Goal: Task Accomplishment & Management: Manage account settings

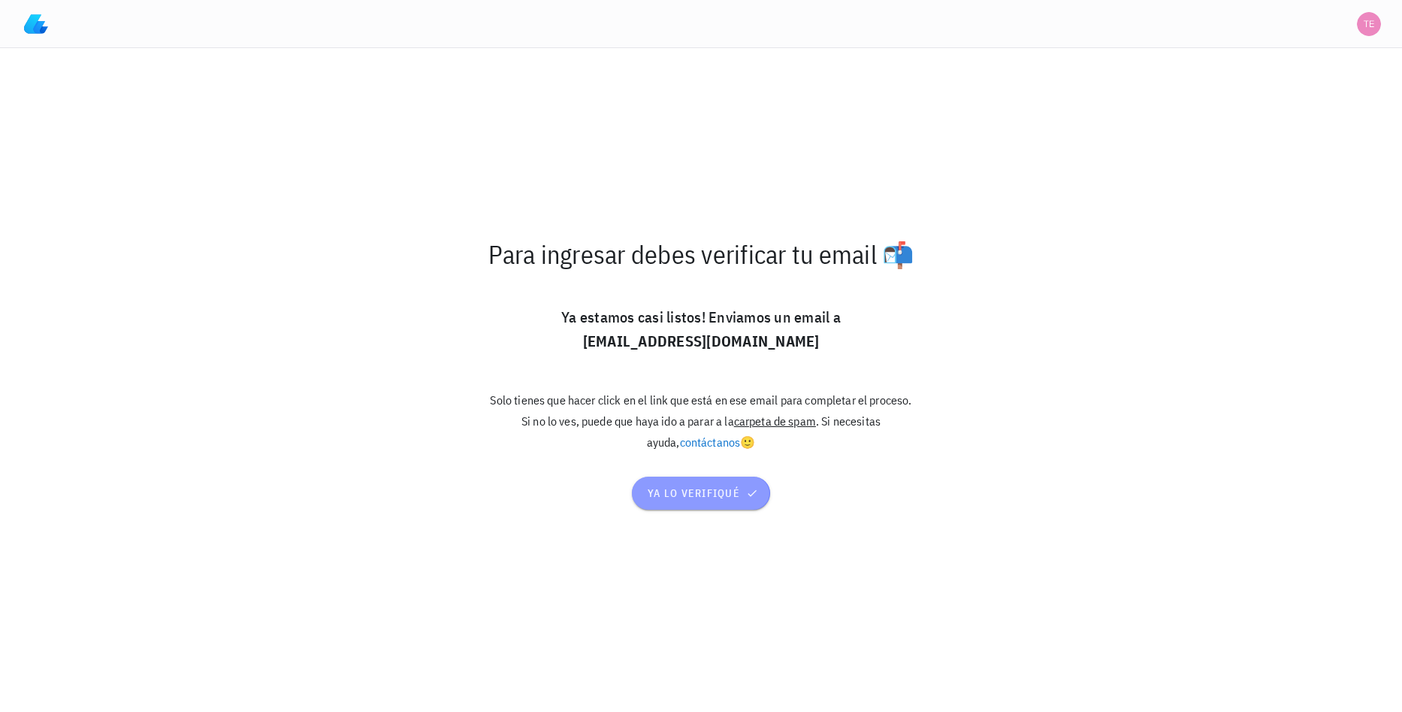
click at [701, 493] on span "ya lo verifiqué" at bounding box center [701, 493] width 108 height 14
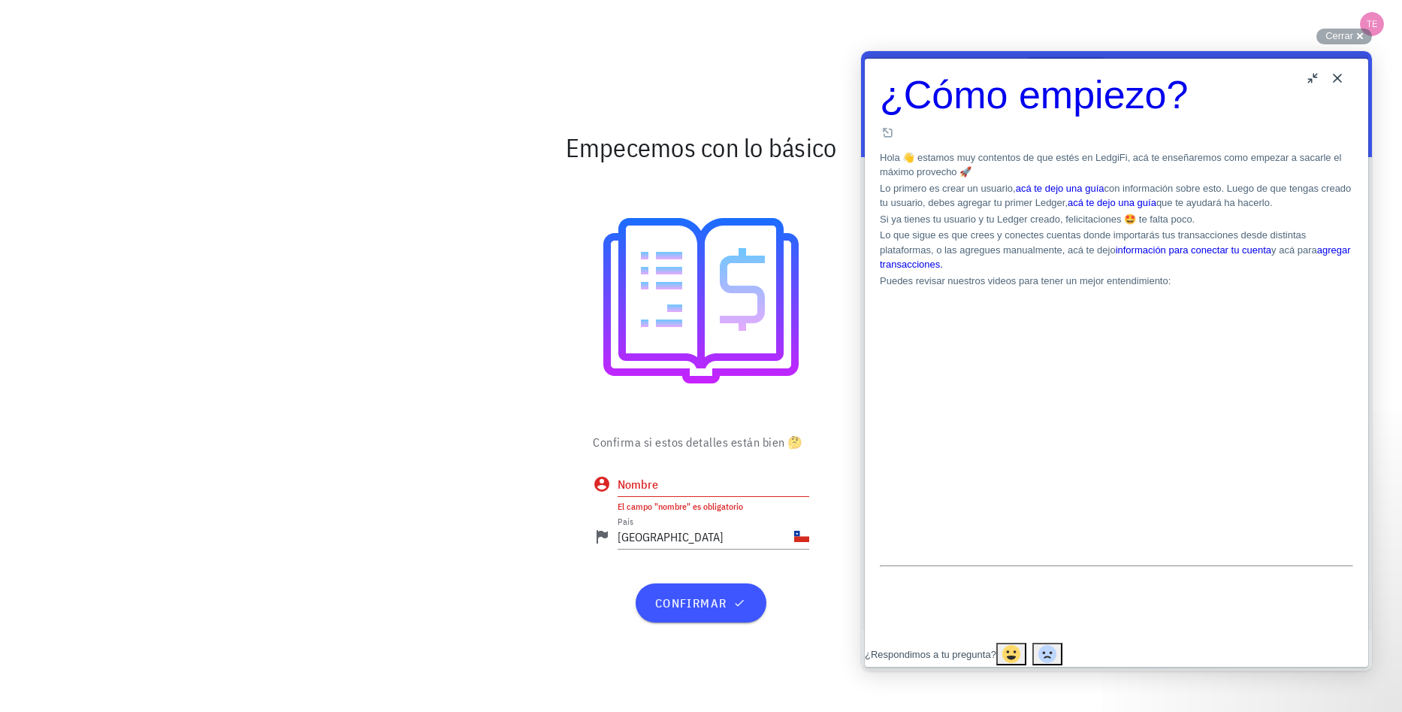
scroll to position [15, 0]
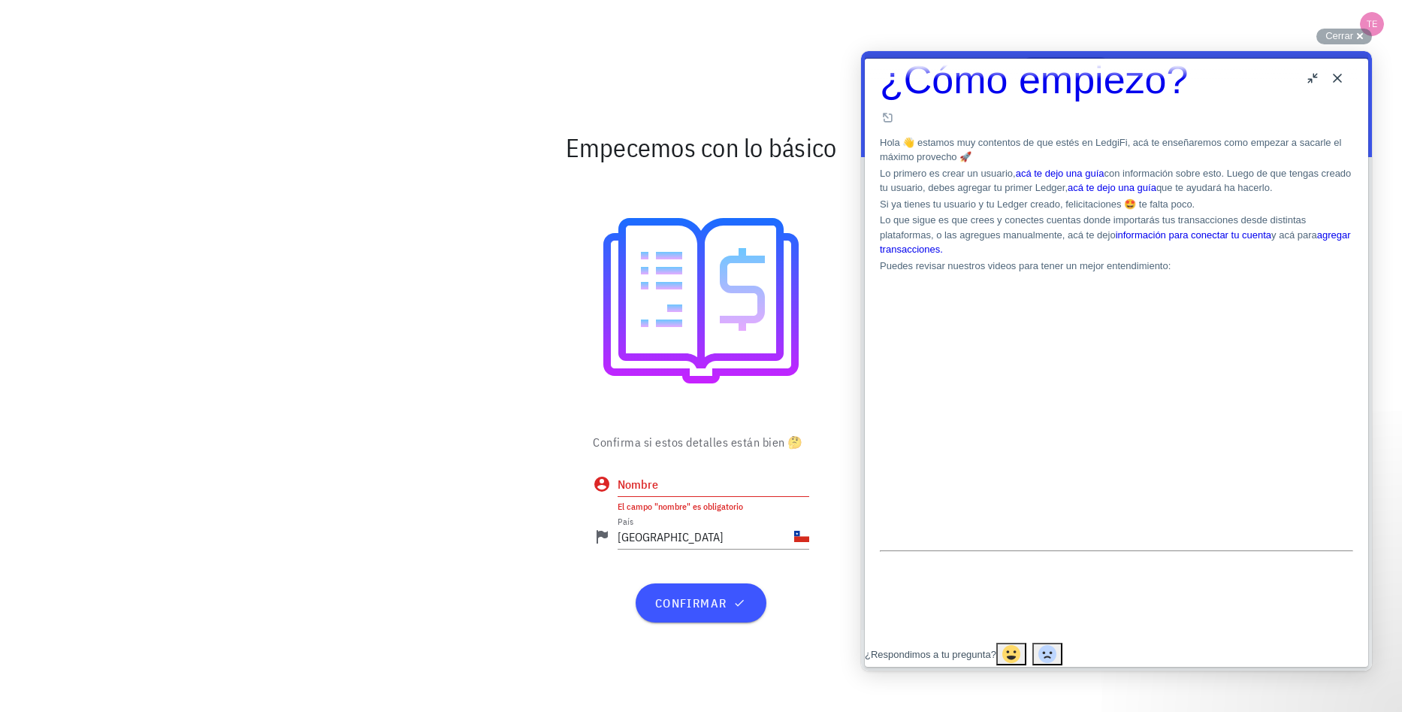
click at [997, 649] on div "¿Respondimos a tu pregunta?" at bounding box center [931, 654] width 132 height 15
click at [796, 530] on div "CL-icon" at bounding box center [801, 536] width 15 height 15
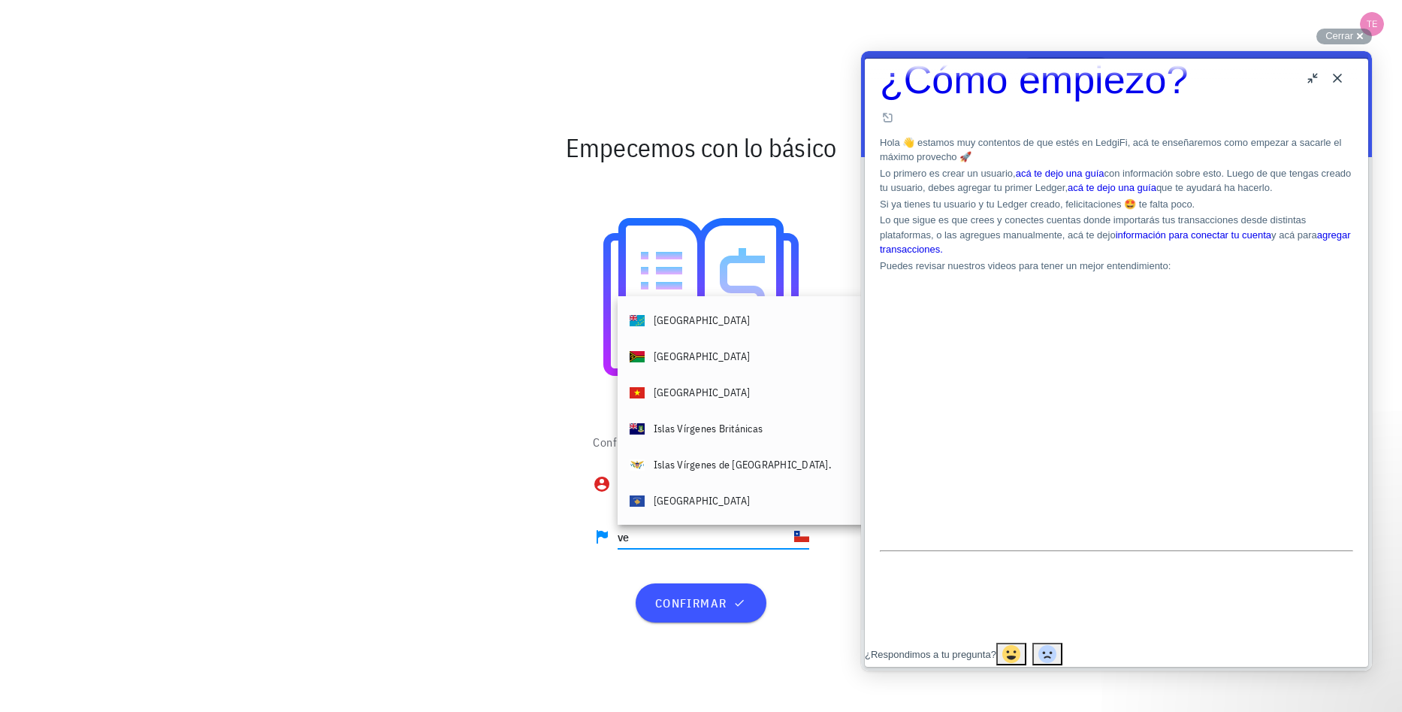
scroll to position [0, 0]
click at [493, 442] on div "Confirma si estos detalles están bien 🤔 Nombre El campo "nombre" es obligatorio…" at bounding box center [701, 533] width 891 height 207
type input "[GEOGRAPHIC_DATA]"
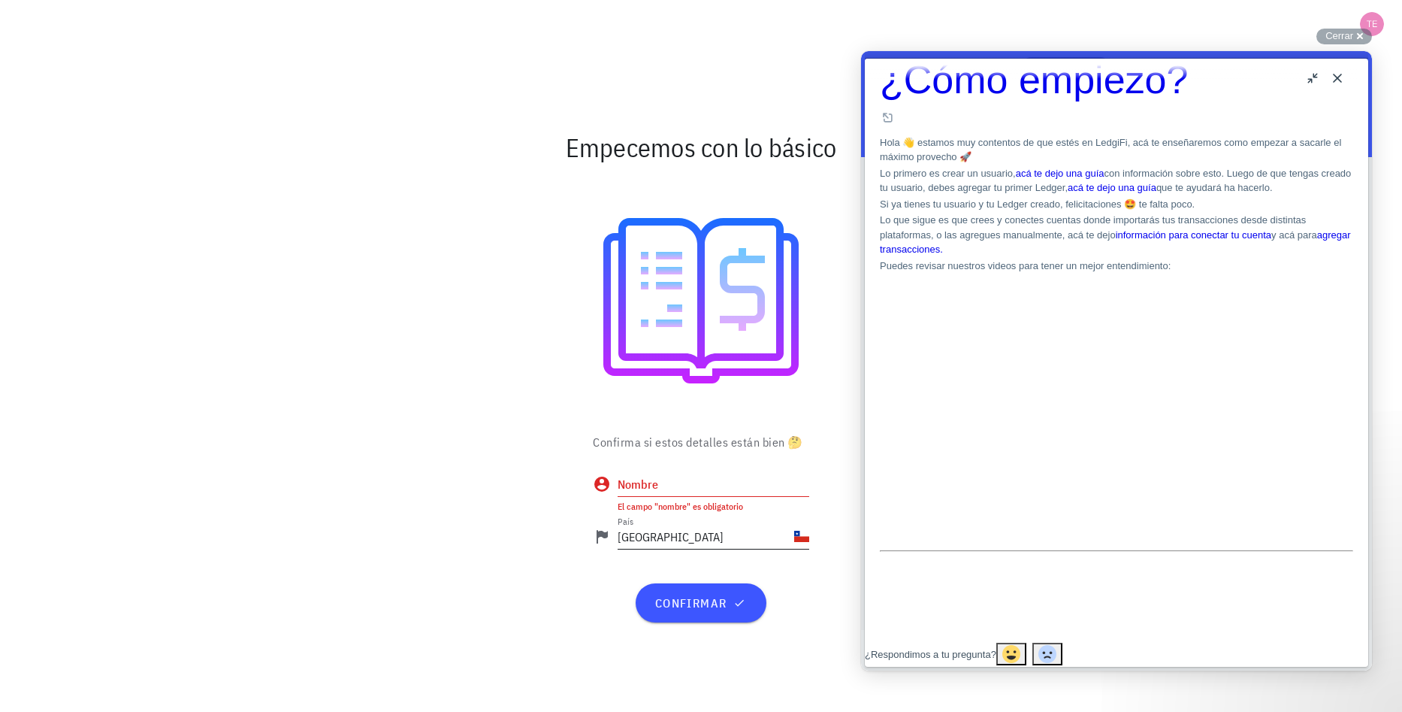
click at [741, 538] on input "[GEOGRAPHIC_DATA]" at bounding box center [705, 537] width 174 height 24
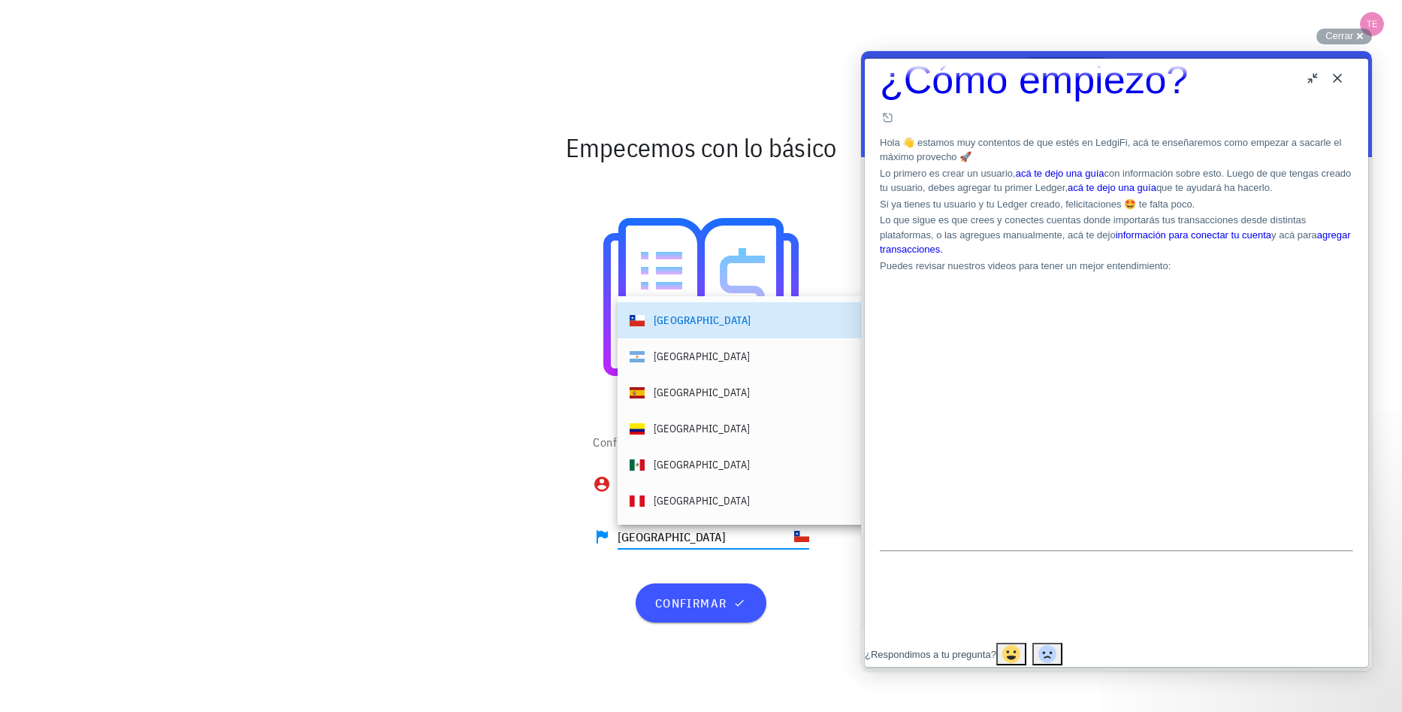
click at [570, 510] on div "Confirma si estos detalles están bien 🤔 Nombre El campo "nombre" es obligatorio…" at bounding box center [701, 533] width 891 height 207
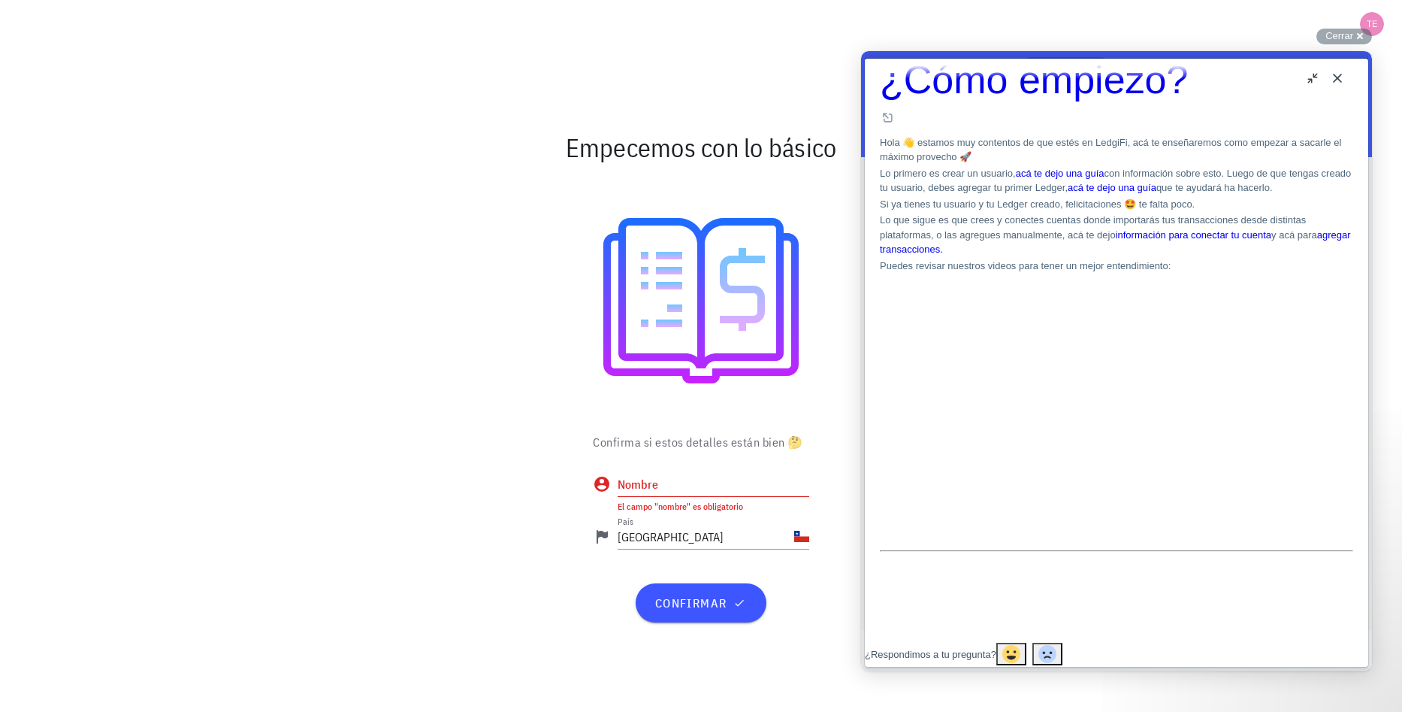
click at [739, 480] on input "Nombre" at bounding box center [714, 484] width 192 height 24
type input "Binance"
click at [675, 592] on button "confirmar" at bounding box center [701, 602] width 130 height 39
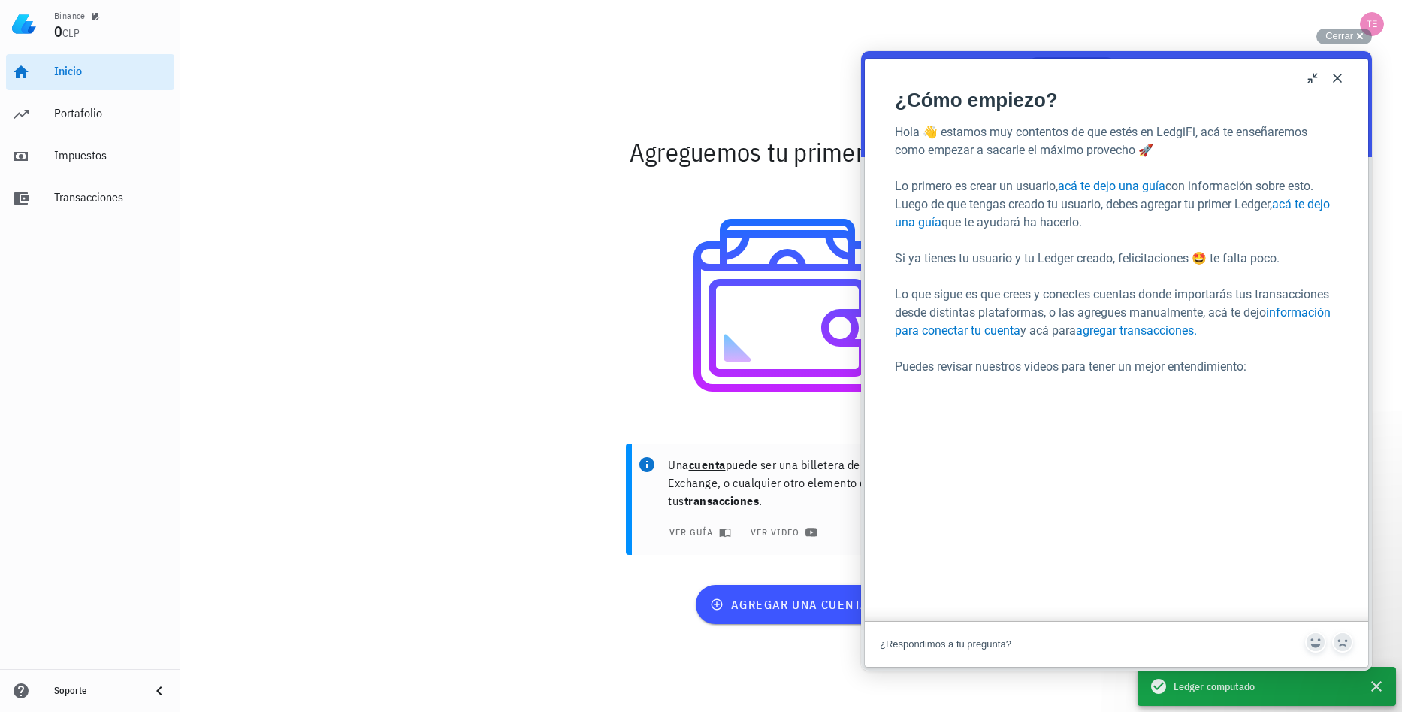
click at [530, 345] on div at bounding box center [792, 305] width 873 height 241
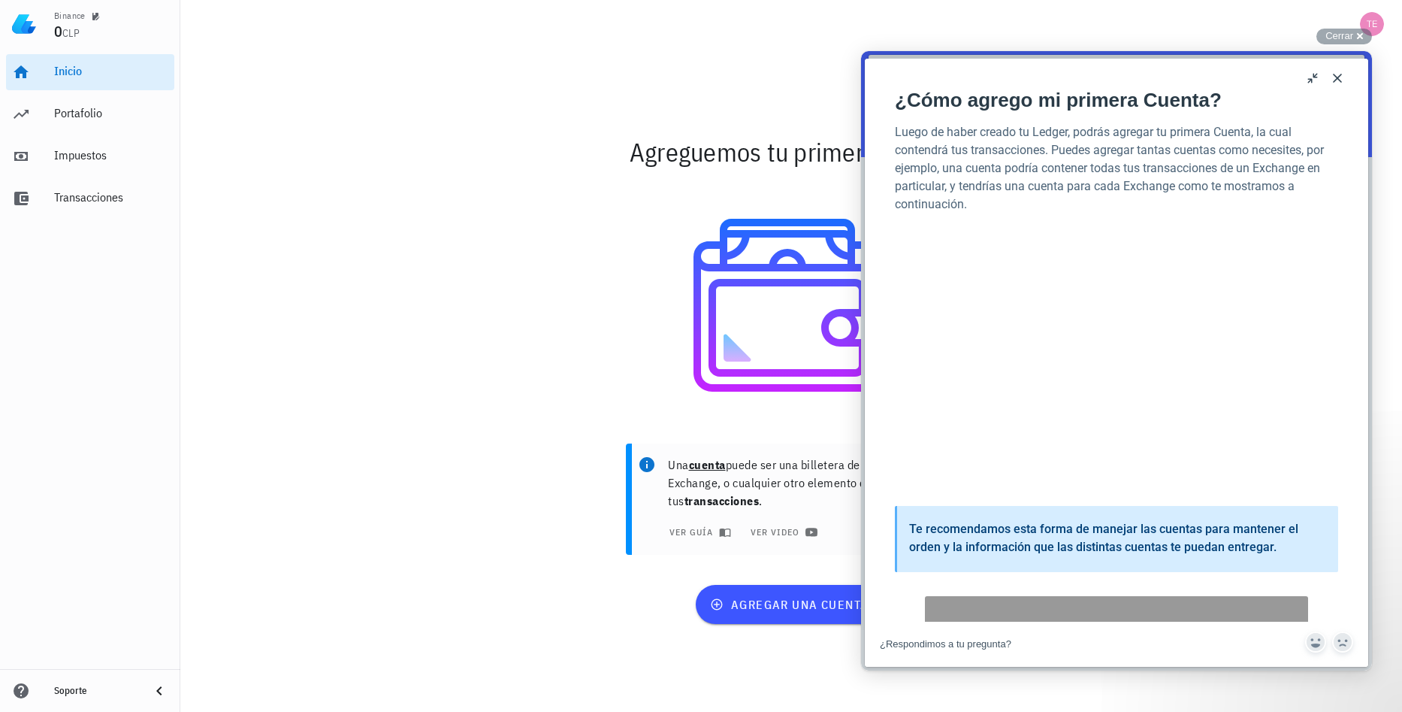
click at [1345, 75] on button "Close" at bounding box center [1338, 78] width 24 height 24
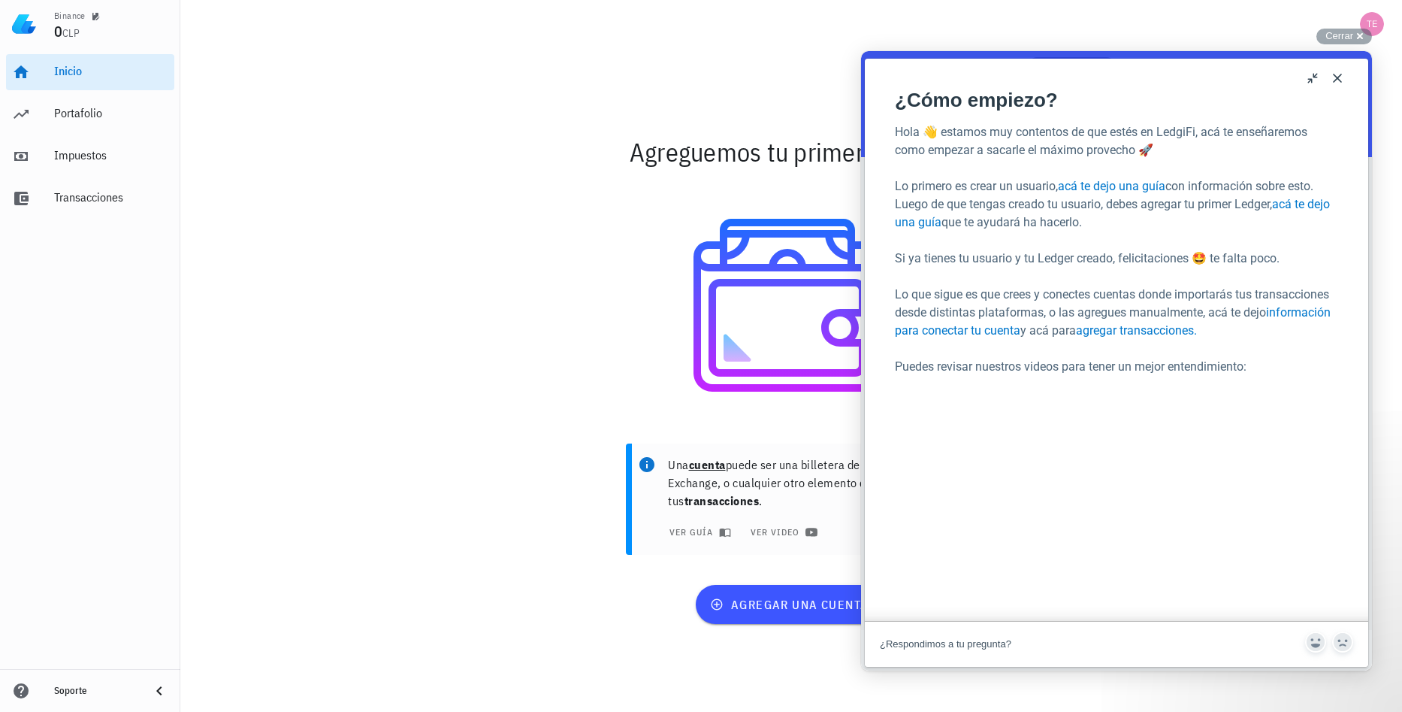
click at [1342, 71] on button "Close" at bounding box center [1338, 78] width 24 height 24
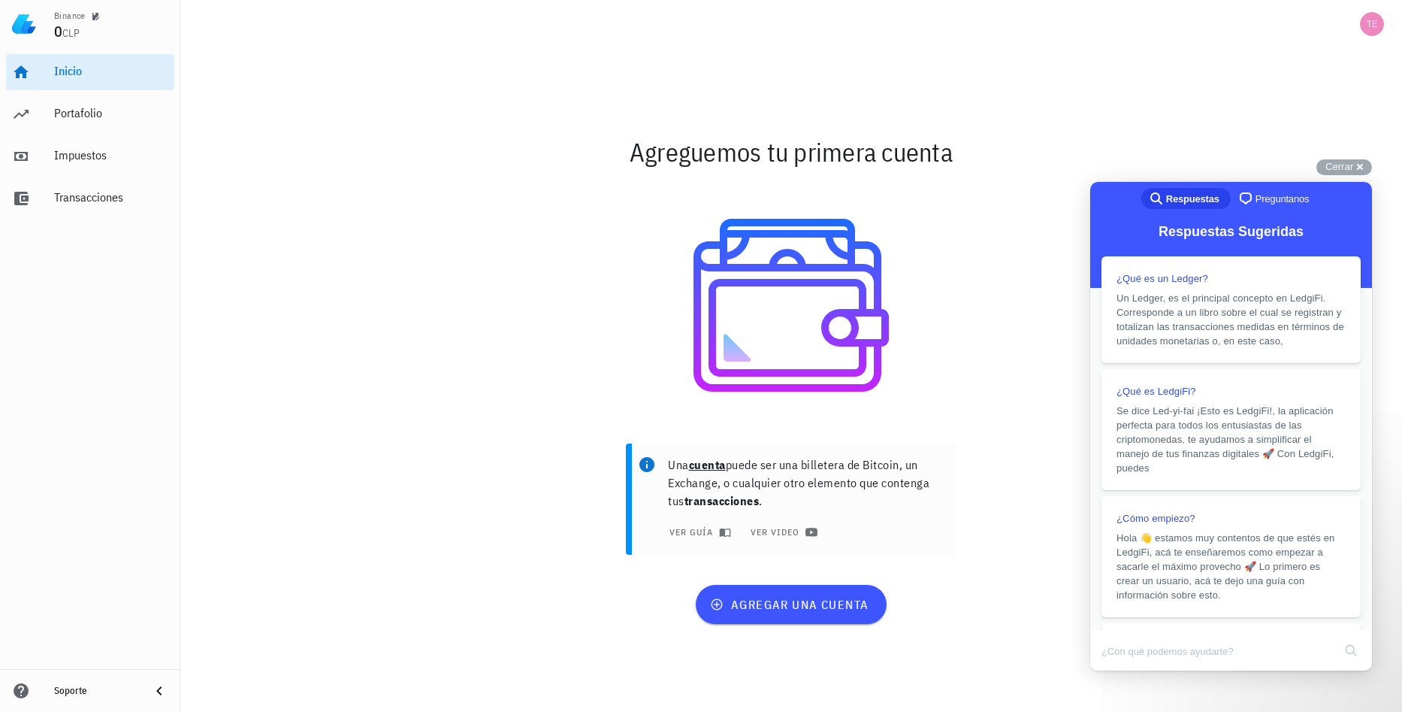
click at [1301, 115] on div "Agreguemos tu primera cuenta Una cuenta puede ser una billetera de Bitcoin, un …" at bounding box center [791, 380] width 1222 height 664
click at [831, 607] on span "agregar una cuenta" at bounding box center [791, 604] width 156 height 15
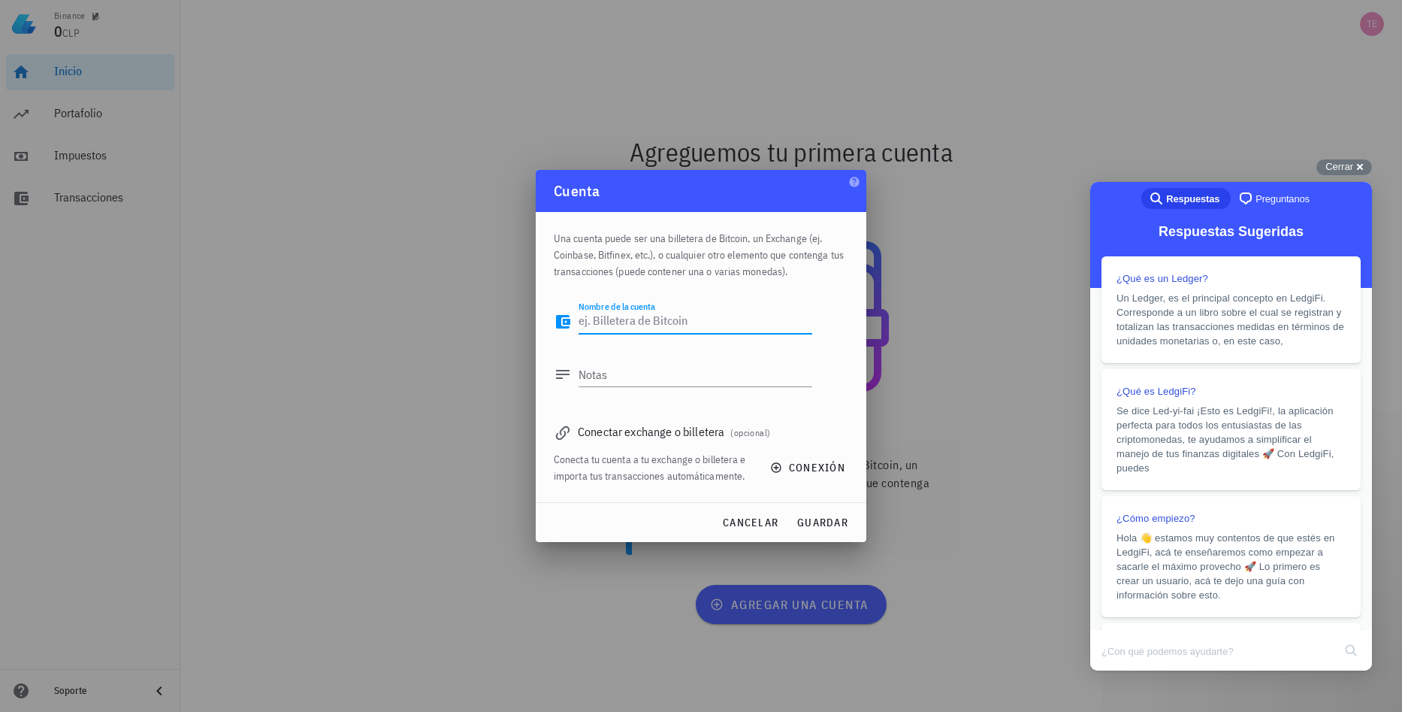
click at [694, 326] on textarea "Nombre de la cuenta" at bounding box center [696, 322] width 234 height 24
click at [660, 319] on textarea "Nombre de la cuenta" at bounding box center [696, 322] width 234 height 24
click at [711, 314] on textarea "Nombre de la cuenta" at bounding box center [696, 322] width 234 height 24
type textarea "binance"
click at [691, 367] on textarea "Notas" at bounding box center [696, 374] width 234 height 24
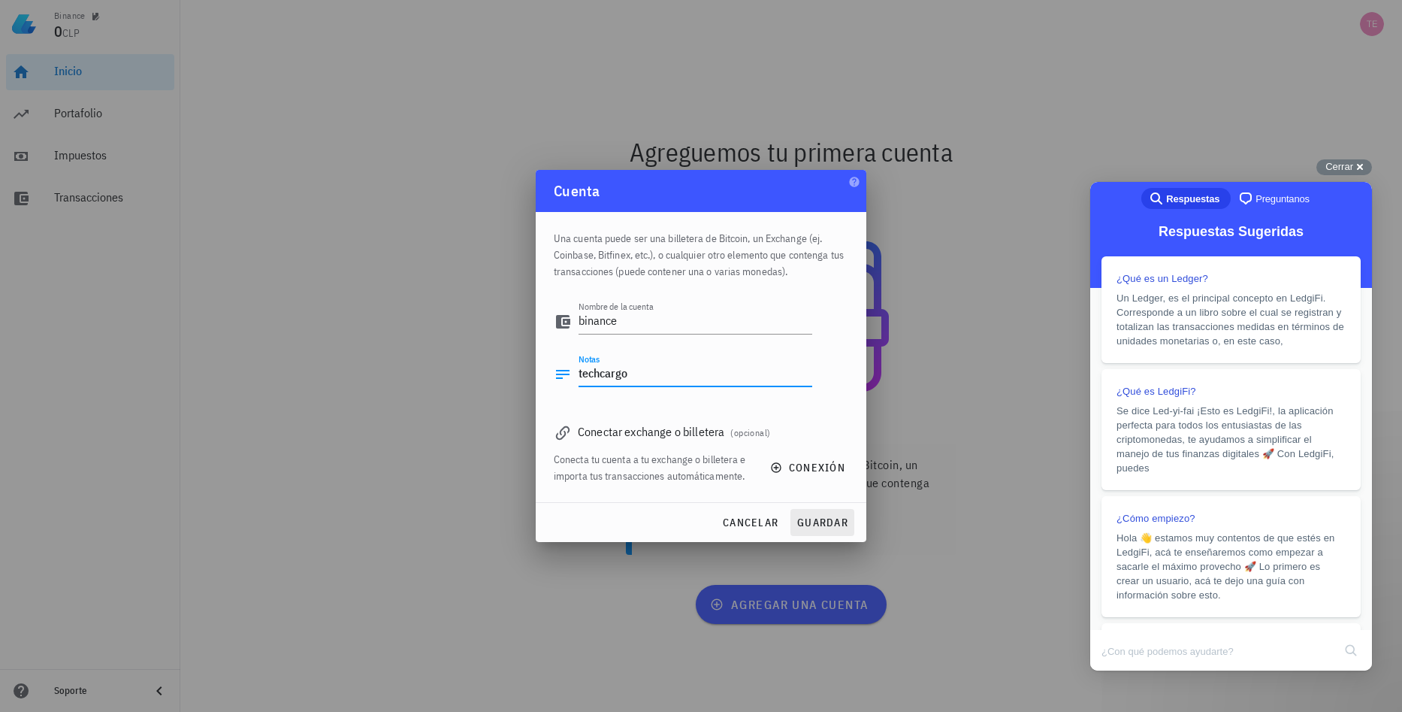
type textarea "techcargo"
click at [834, 525] on span "guardar" at bounding box center [823, 523] width 52 height 14
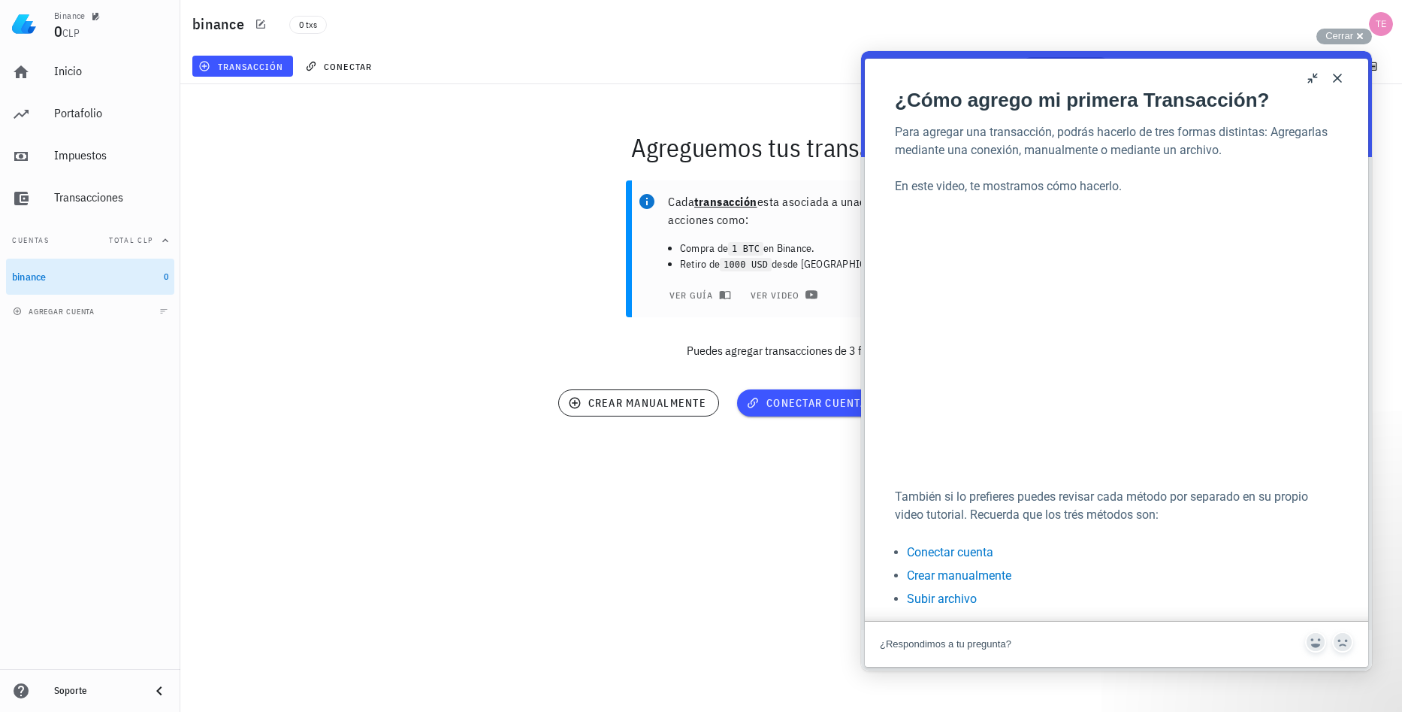
click at [1342, 71] on button "Close" at bounding box center [1338, 78] width 24 height 24
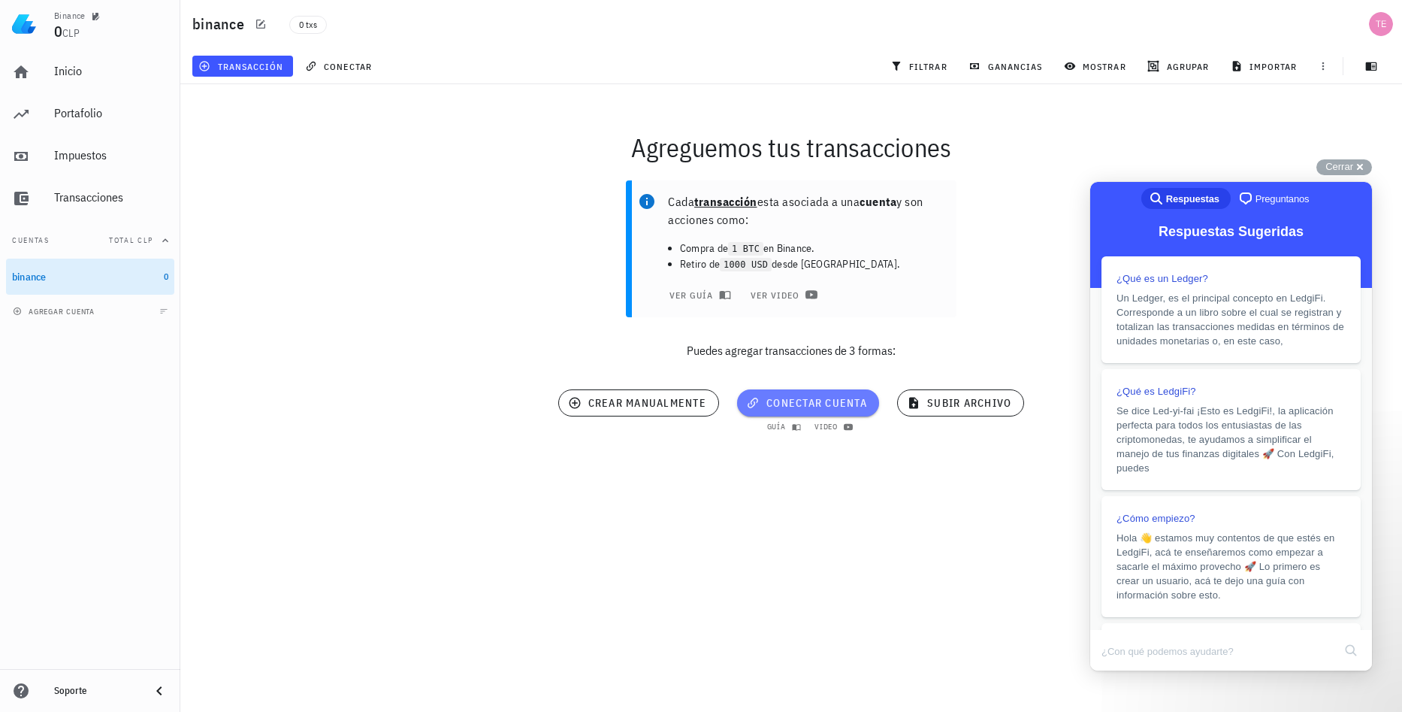
click at [846, 407] on span "conectar cuenta" at bounding box center [808, 403] width 118 height 14
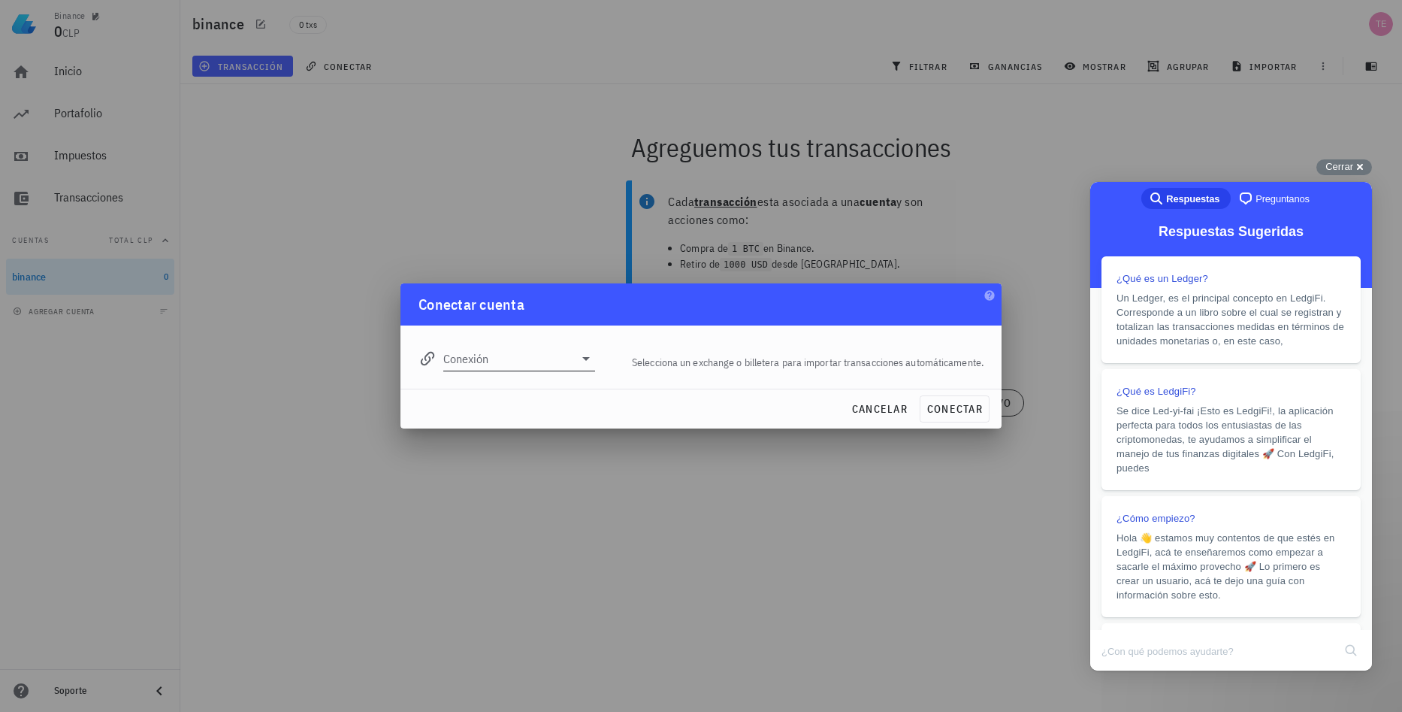
click at [564, 360] on input "Conexión" at bounding box center [508, 358] width 131 height 24
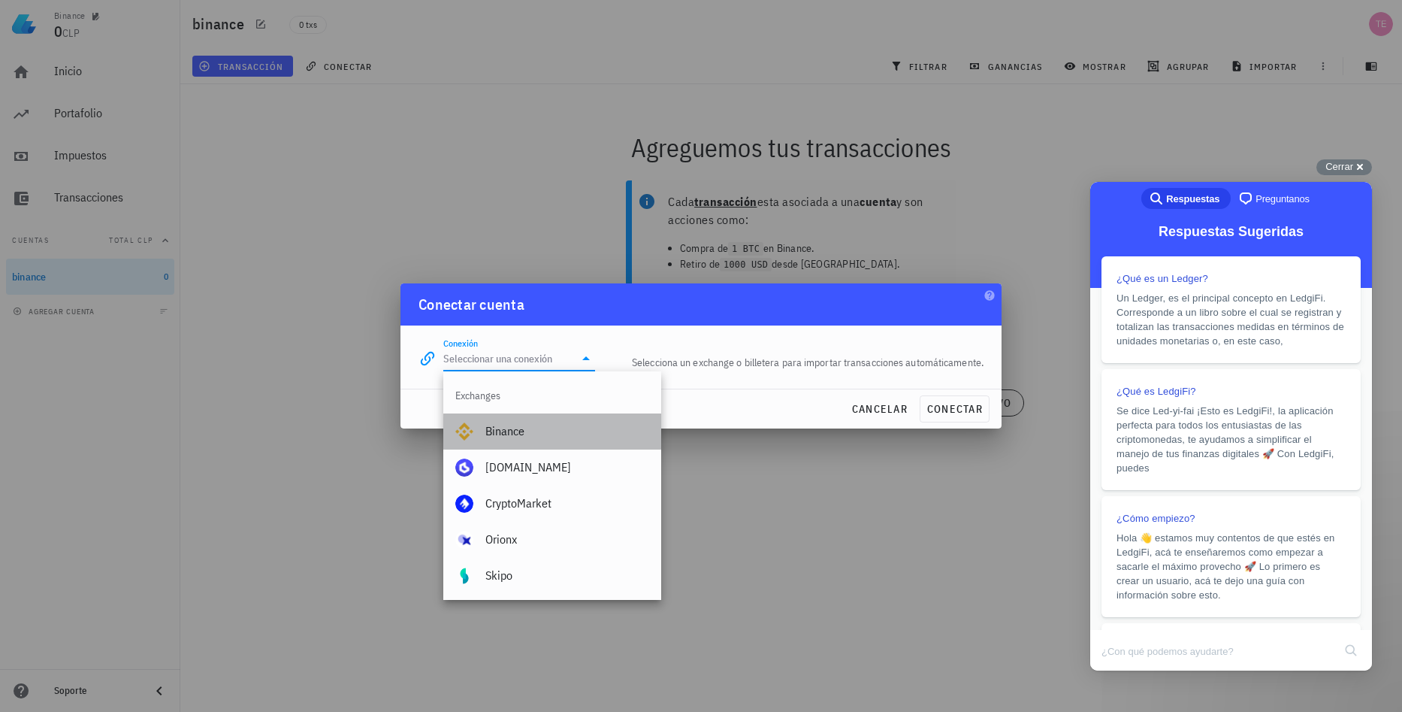
click at [543, 424] on div "Binance" at bounding box center [568, 431] width 164 height 14
type input "Binance"
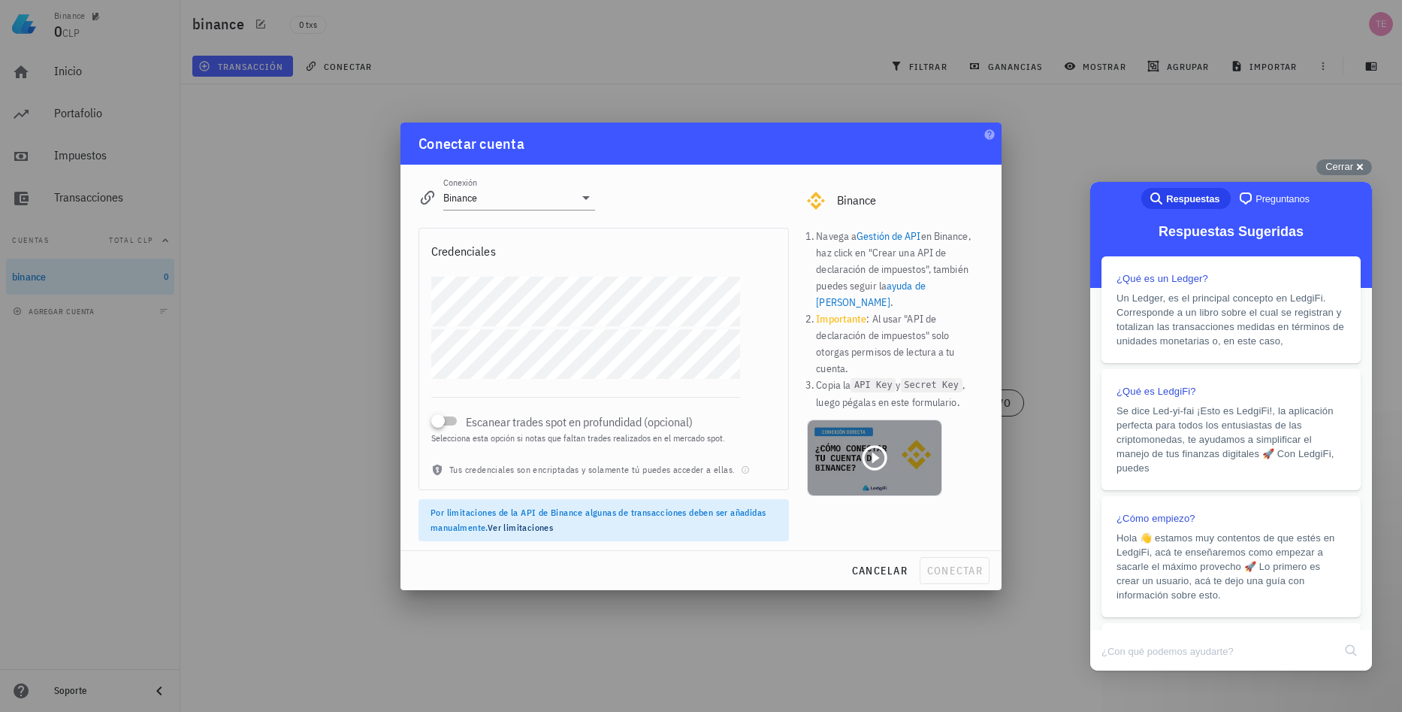
click at [870, 446] on icon at bounding box center [875, 458] width 30 height 30
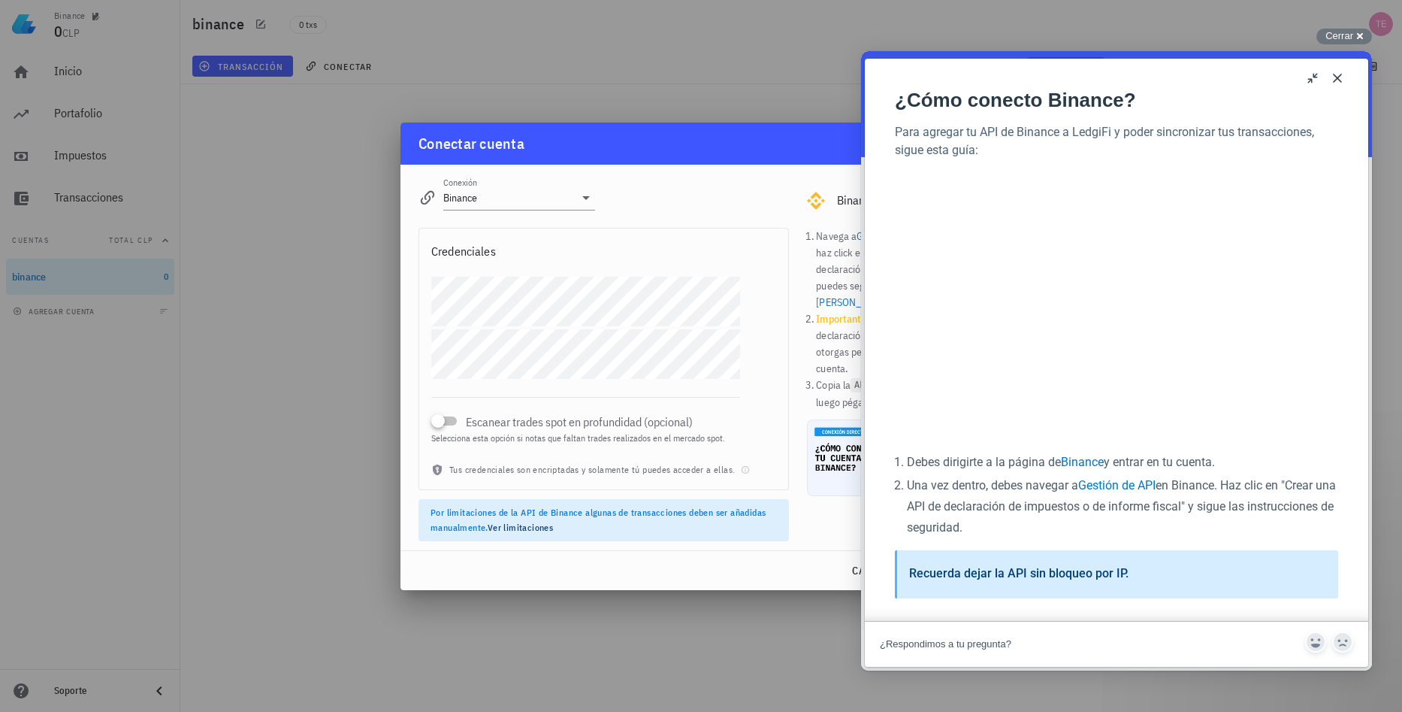
click at [842, 490] on div "Navega a Gestión de API en Binance, haz click en "Crear una API de declaración …" at bounding box center [895, 384] width 195 height 331
click at [1321, 75] on button "u" at bounding box center [1314, 78] width 24 height 24
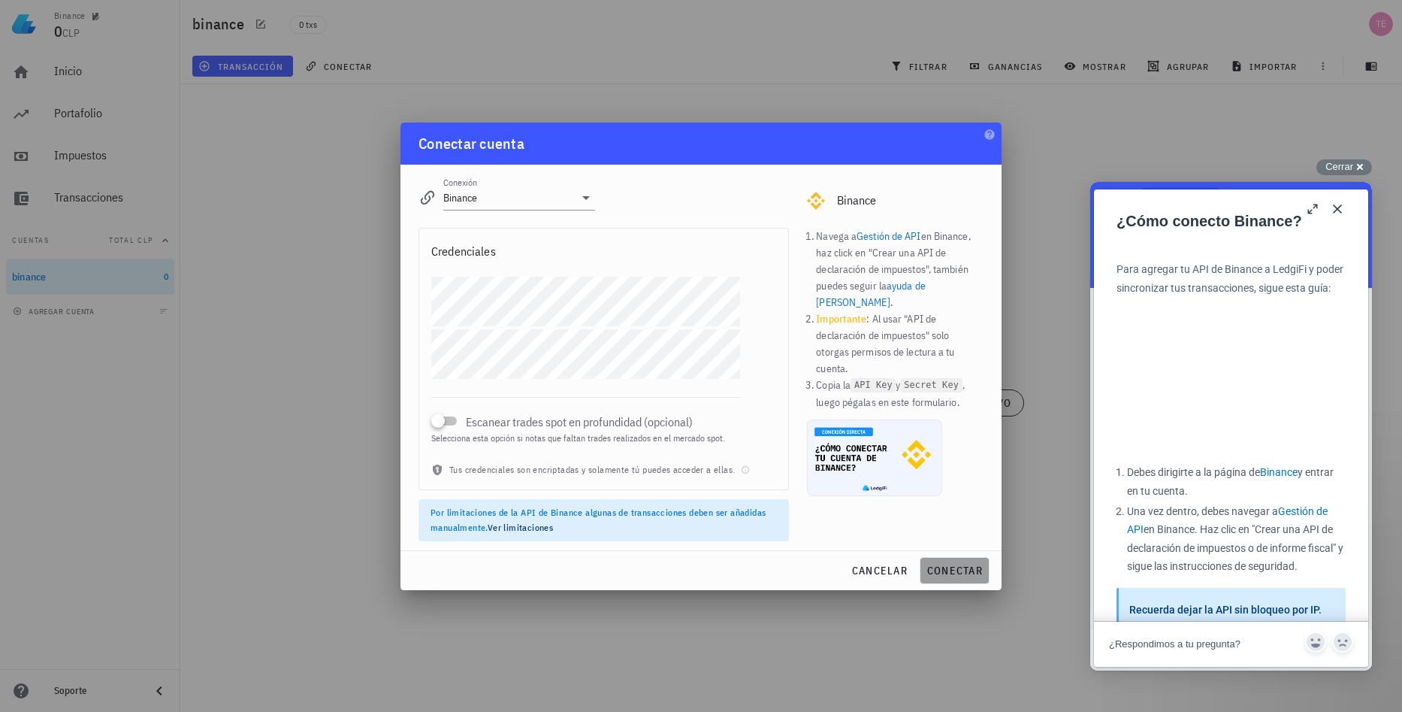
click at [955, 567] on span "conectar" at bounding box center [955, 571] width 56 height 14
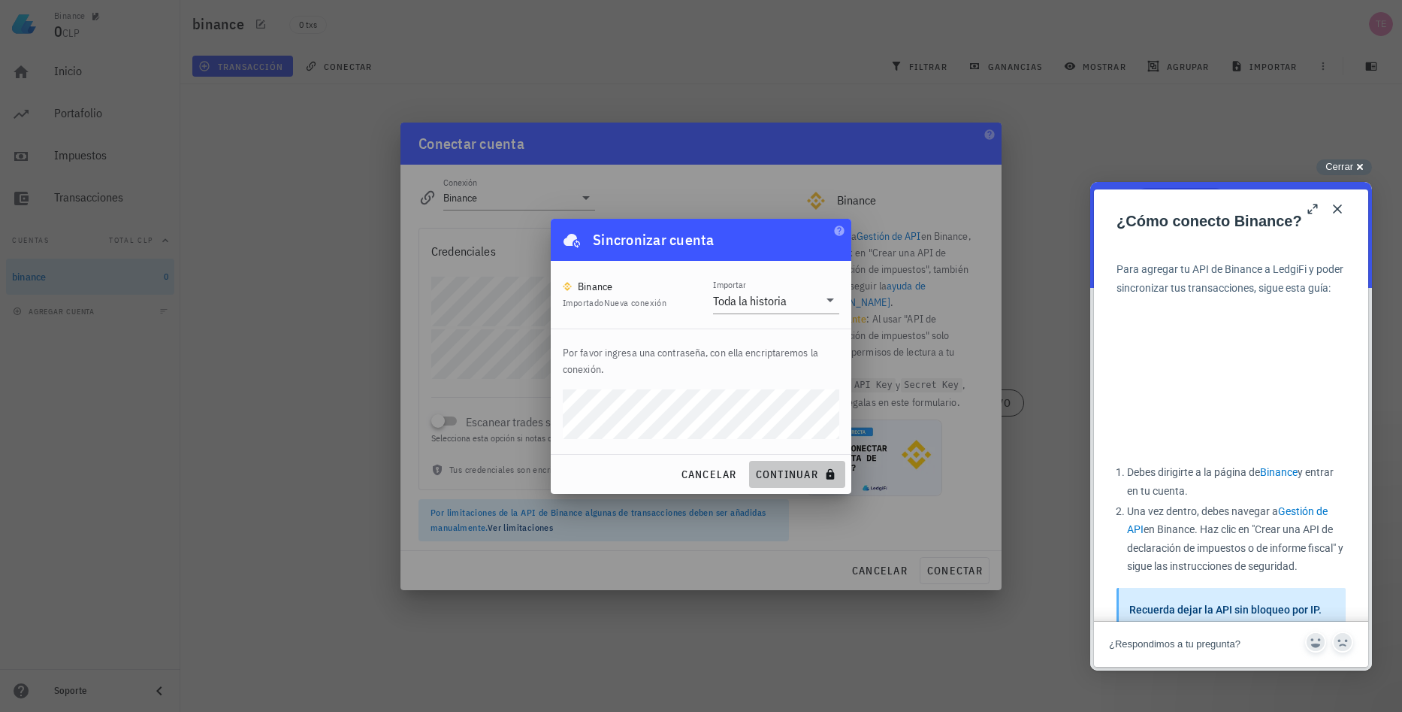
click at [769, 472] on span "continuar" at bounding box center [797, 474] width 84 height 14
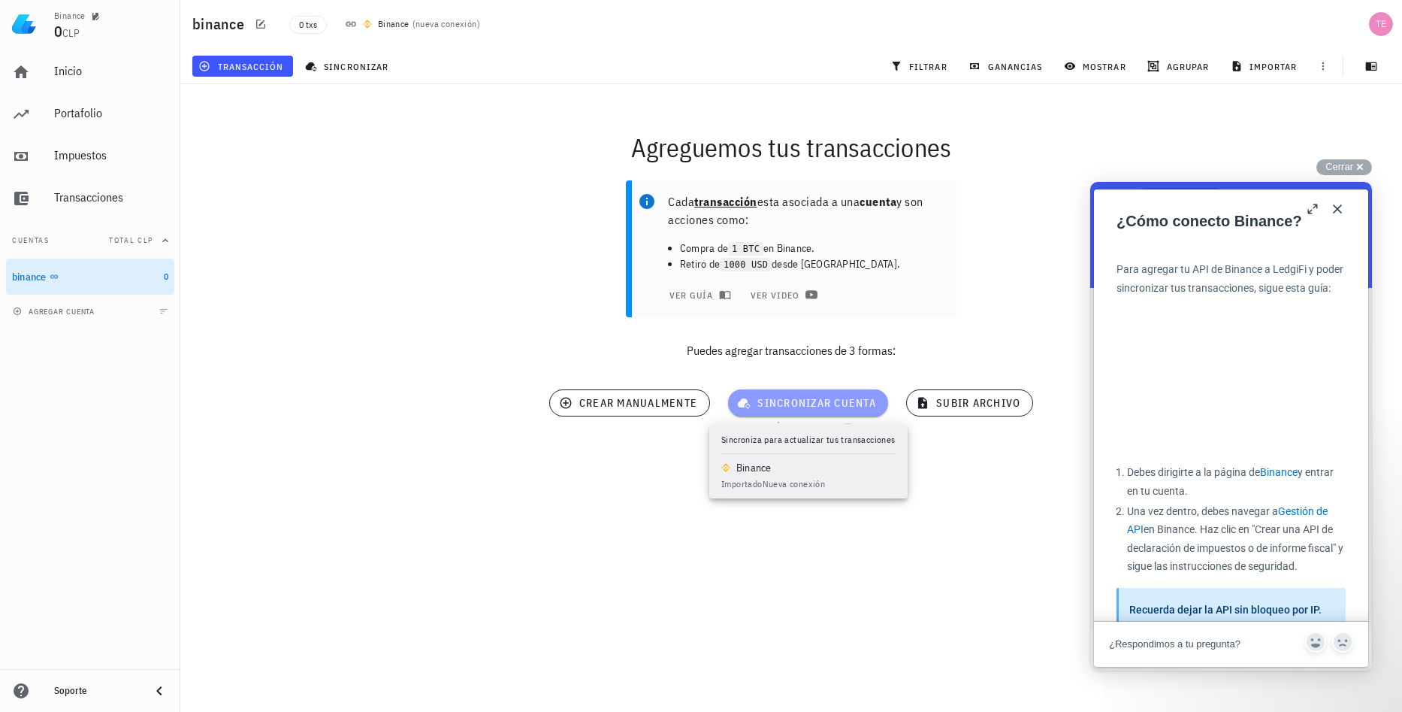
click at [815, 399] on span "sincronizar cuenta" at bounding box center [808, 403] width 136 height 14
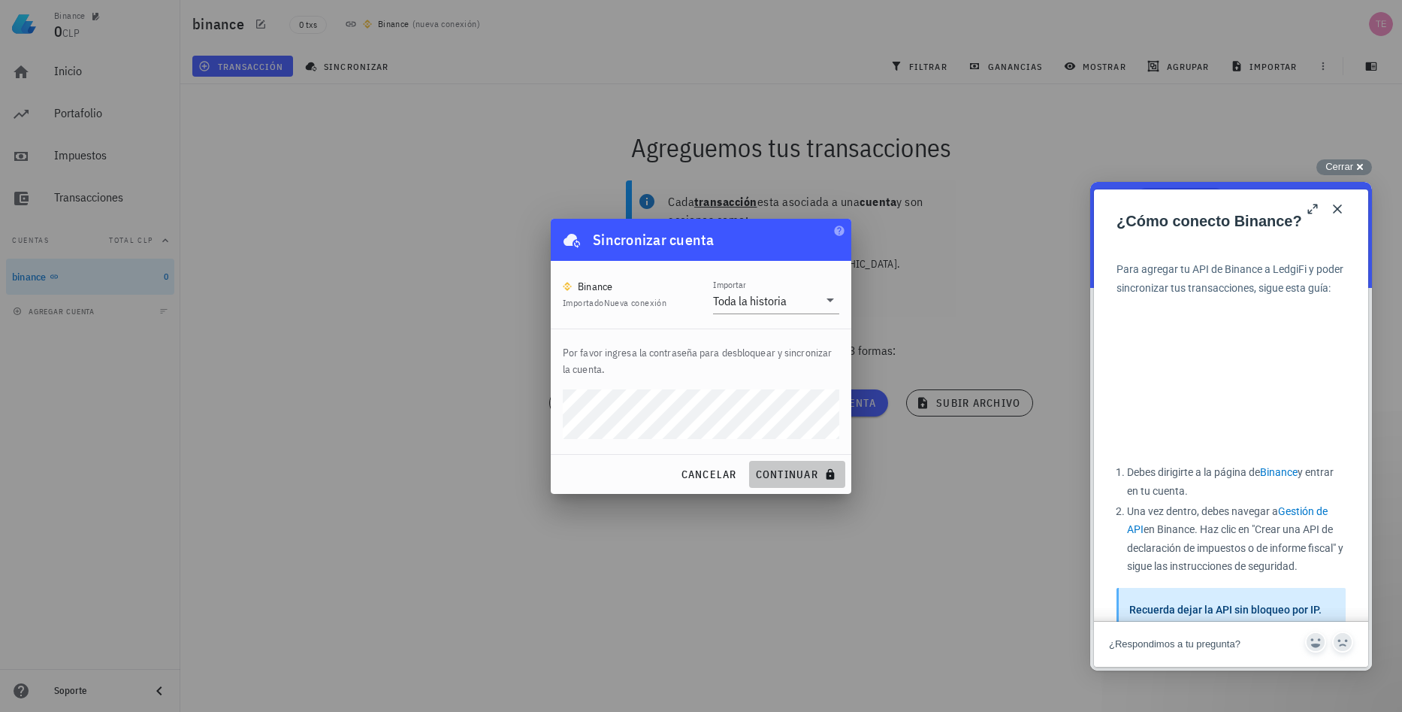
click at [796, 474] on span "continuar" at bounding box center [797, 474] width 84 height 14
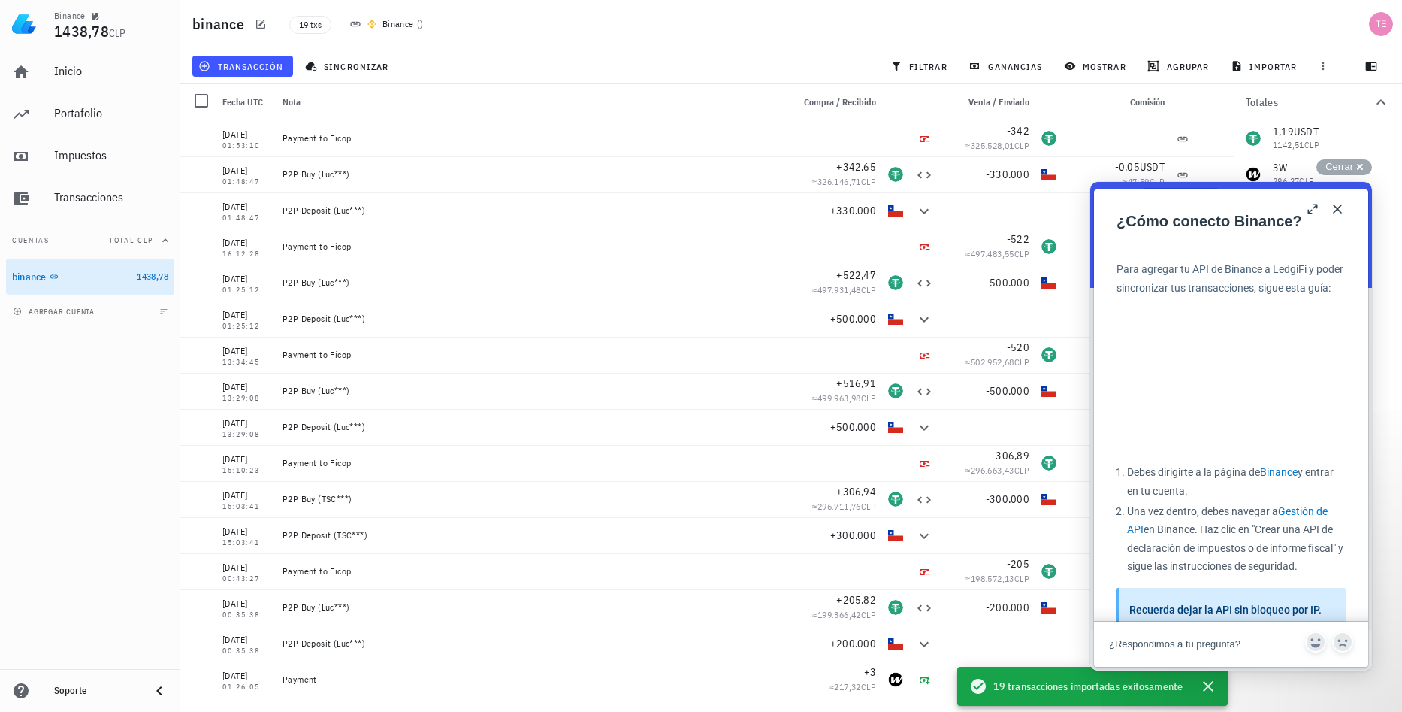
click at [1337, 206] on button "Close" at bounding box center [1338, 209] width 24 height 24
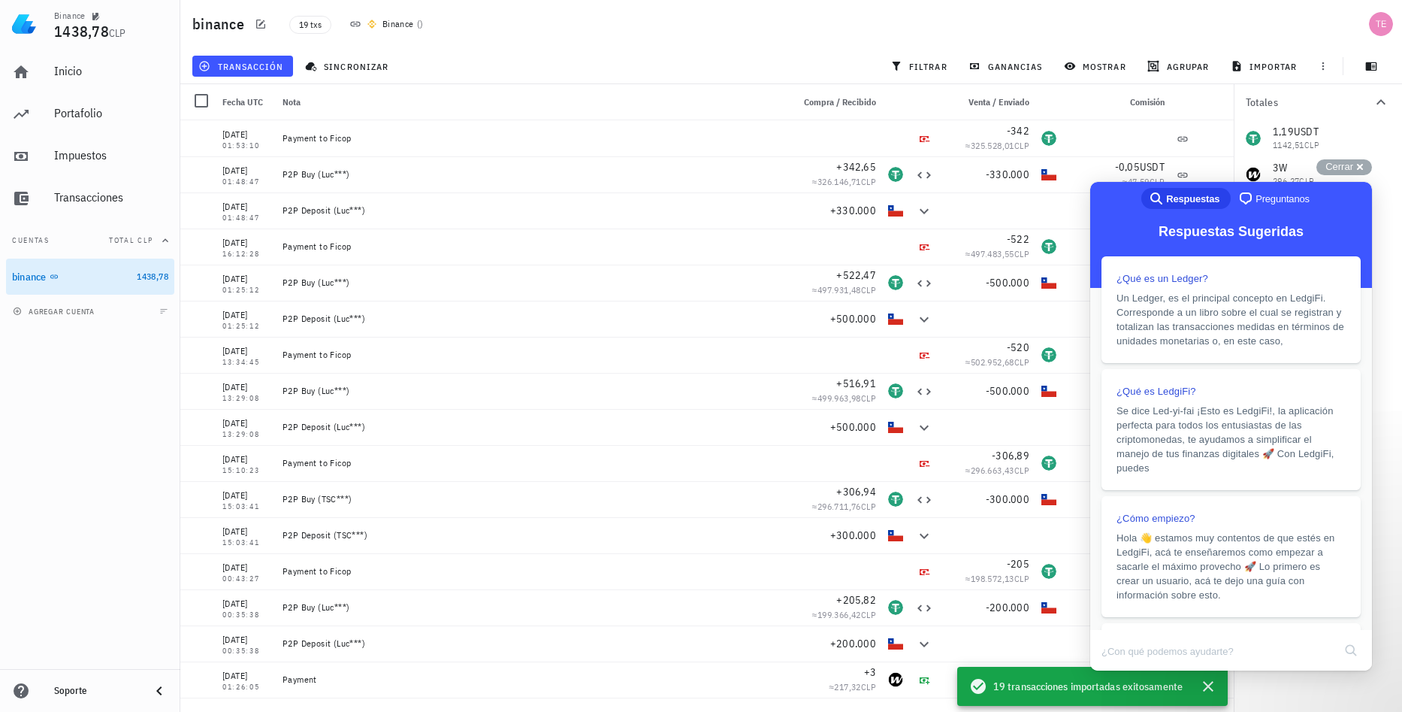
click at [1310, 710] on div "Totales 1,19 USDT 1142,51 CLP 3 W 296,27 CLP 0 CLP 1 Total en cero" at bounding box center [1318, 398] width 168 height 628
click at [1357, 167] on div "Cerrar cross-small" at bounding box center [1345, 167] width 56 height 16
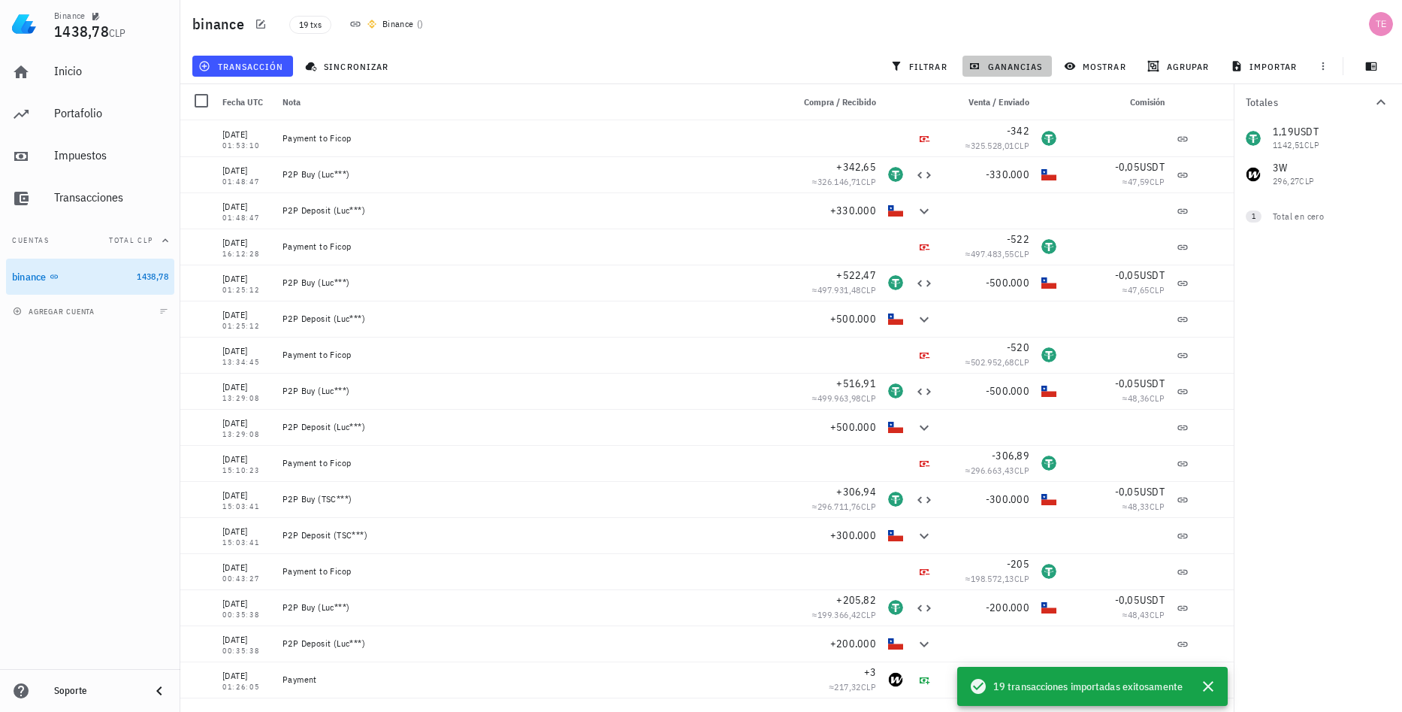
click at [1011, 66] on span "ganancias" at bounding box center [1007, 66] width 71 height 12
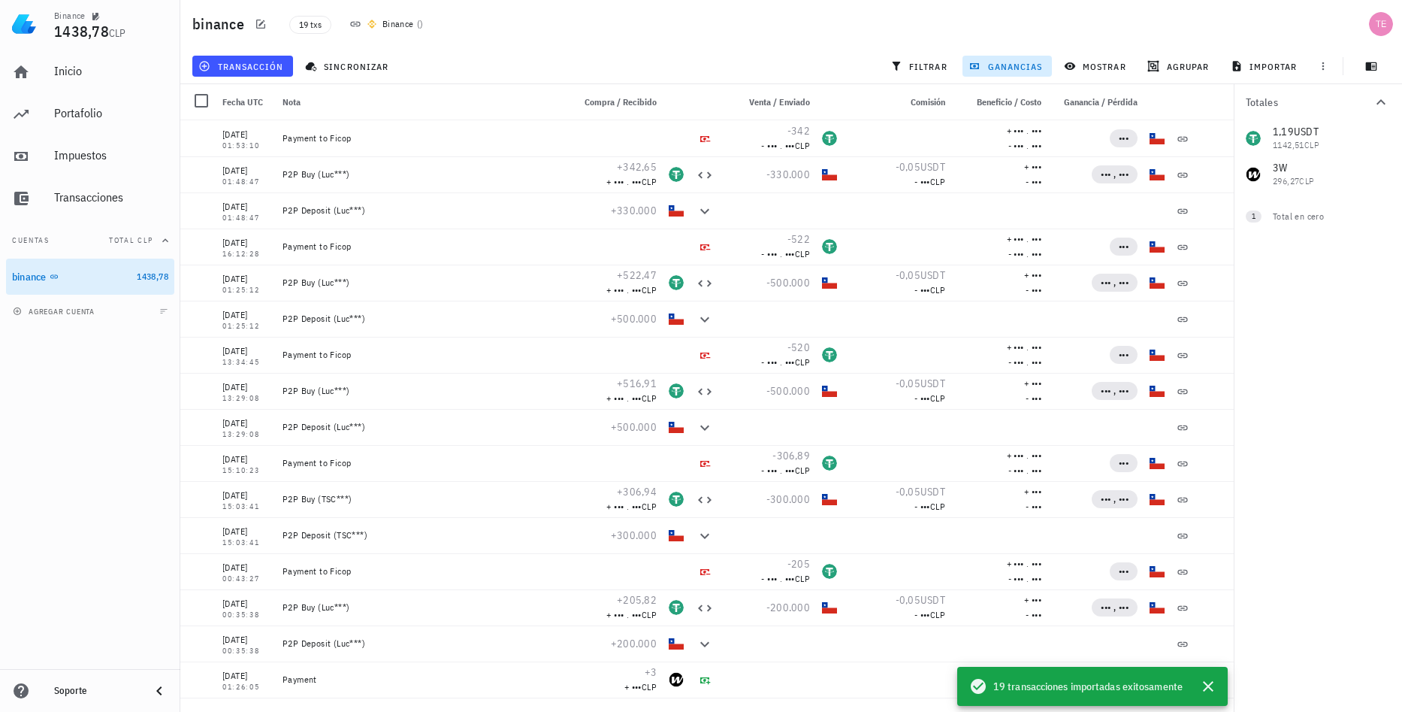
click at [1023, 56] on button "ganancias" at bounding box center [1007, 66] width 89 height 21
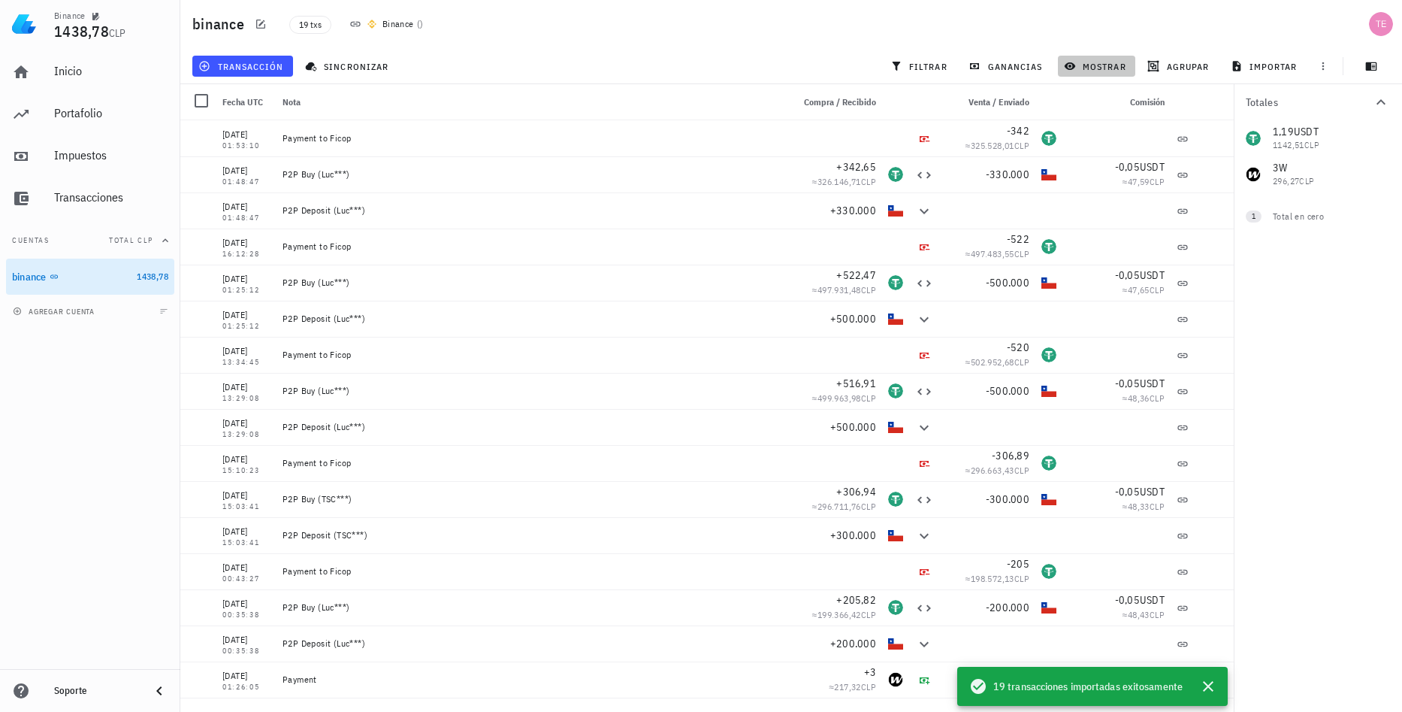
click at [1094, 62] on span "mostrar" at bounding box center [1096, 66] width 59 height 12
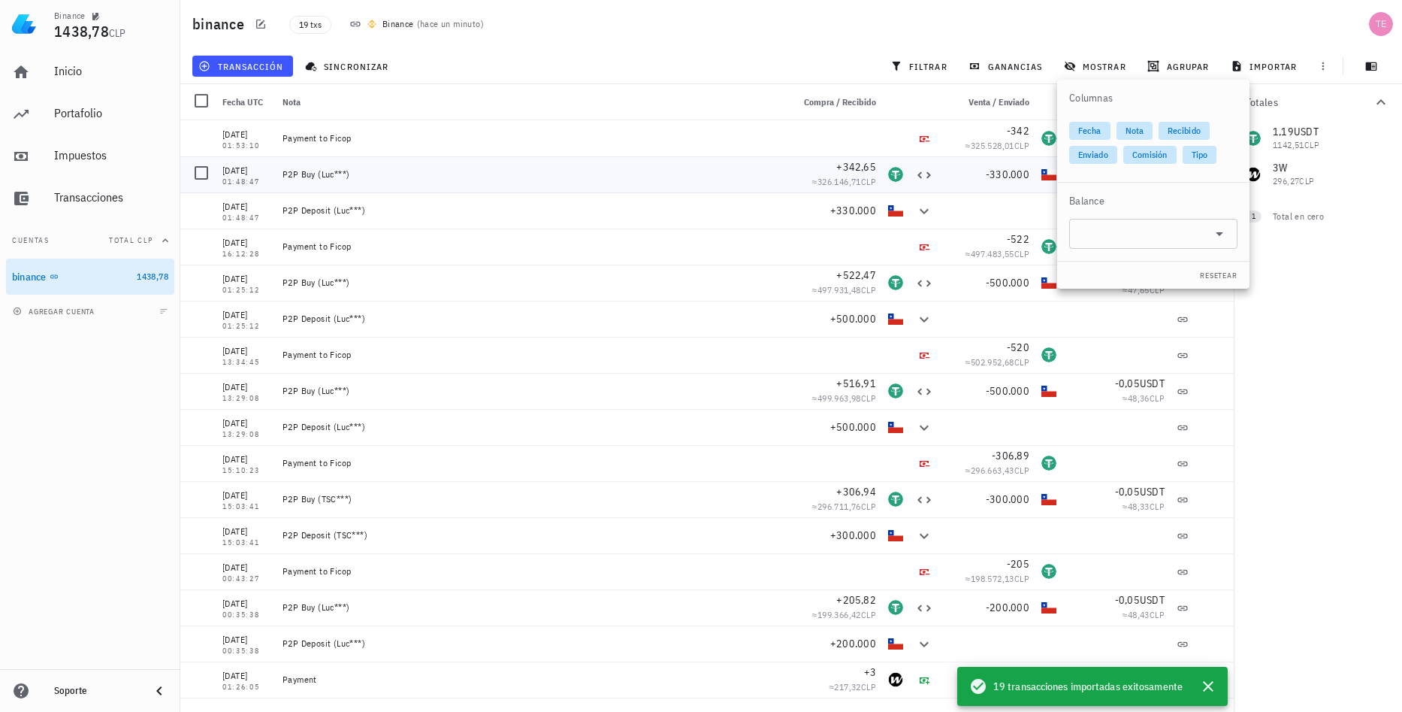
click at [749, 156] on div "P2P Buy (Luc***)" at bounding box center [532, 174] width 510 height 36
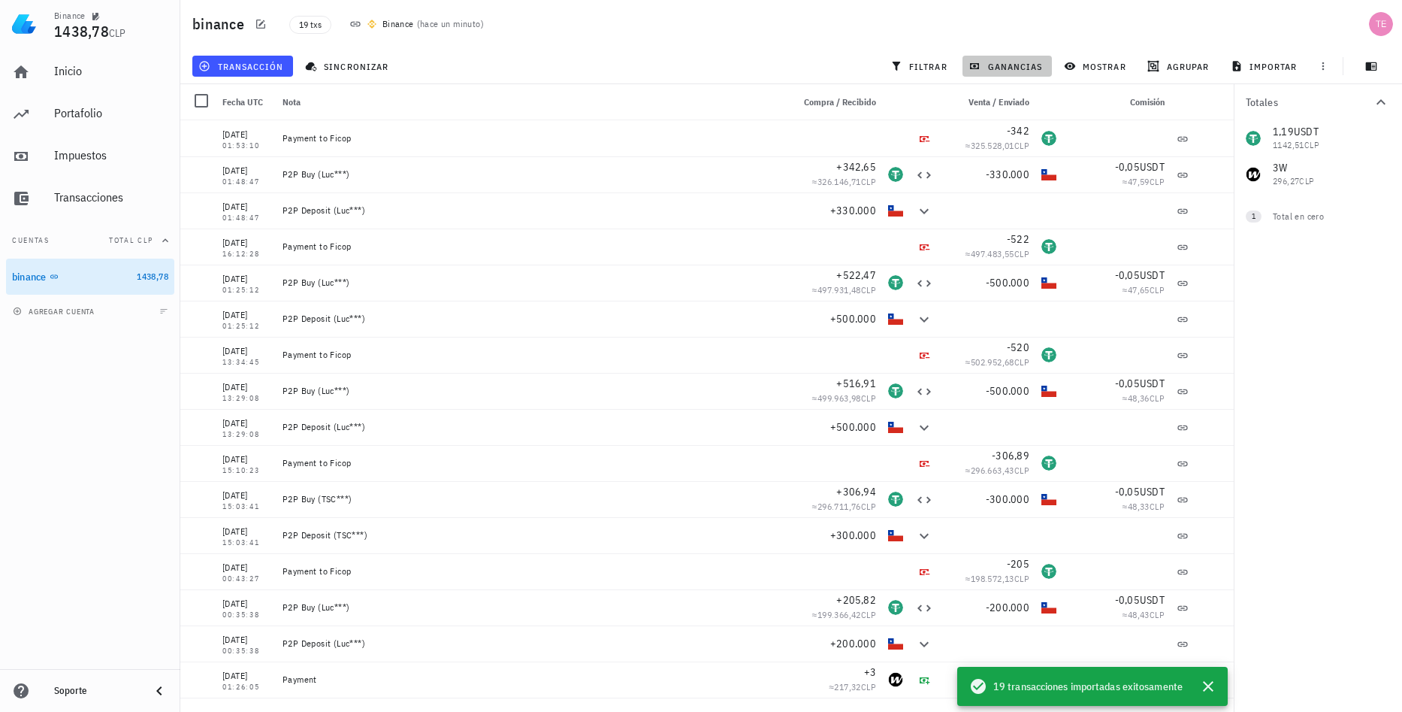
click at [1003, 65] on span "ganancias" at bounding box center [1007, 66] width 71 height 12
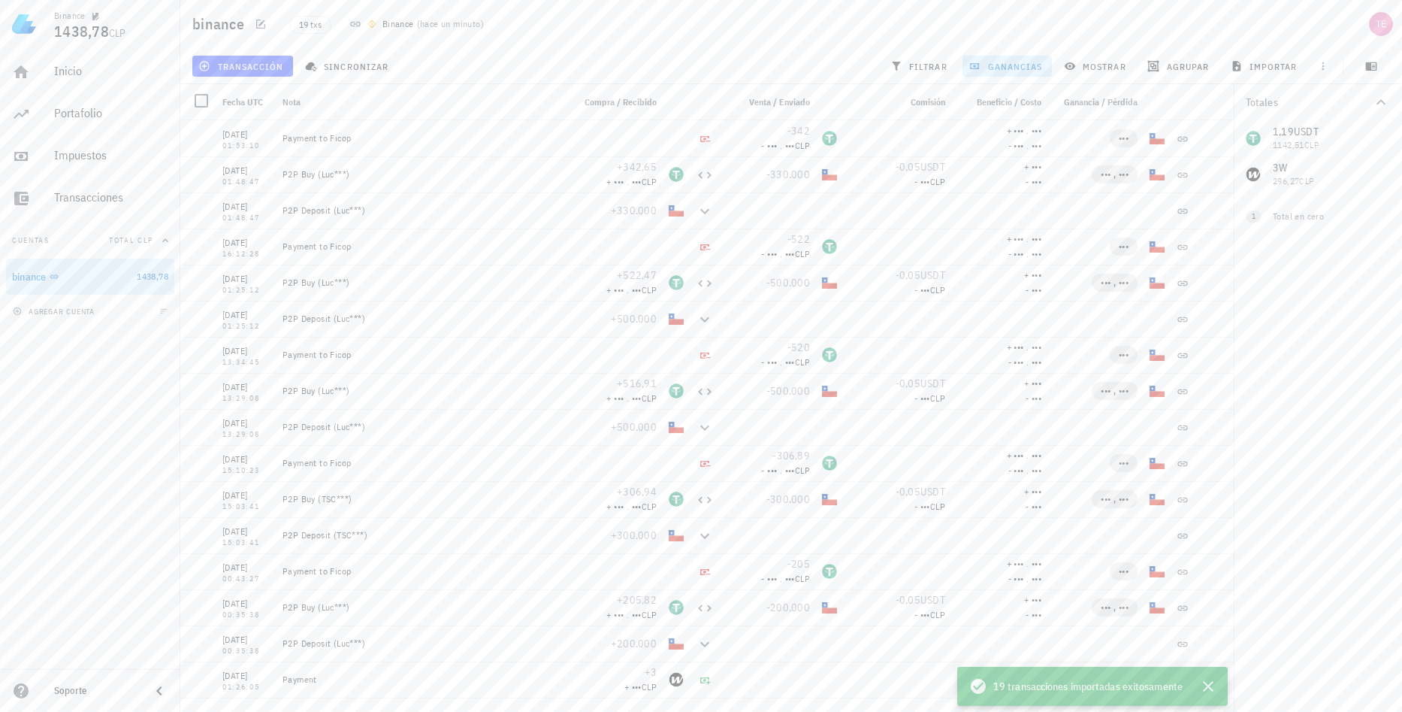
click at [996, 104] on span "Beneficio / Costo" at bounding box center [1009, 101] width 65 height 11
click at [1024, 132] on span "+ ••• . •••" at bounding box center [1024, 130] width 35 height 11
click at [1110, 137] on span "•••" at bounding box center [1124, 138] width 28 height 18
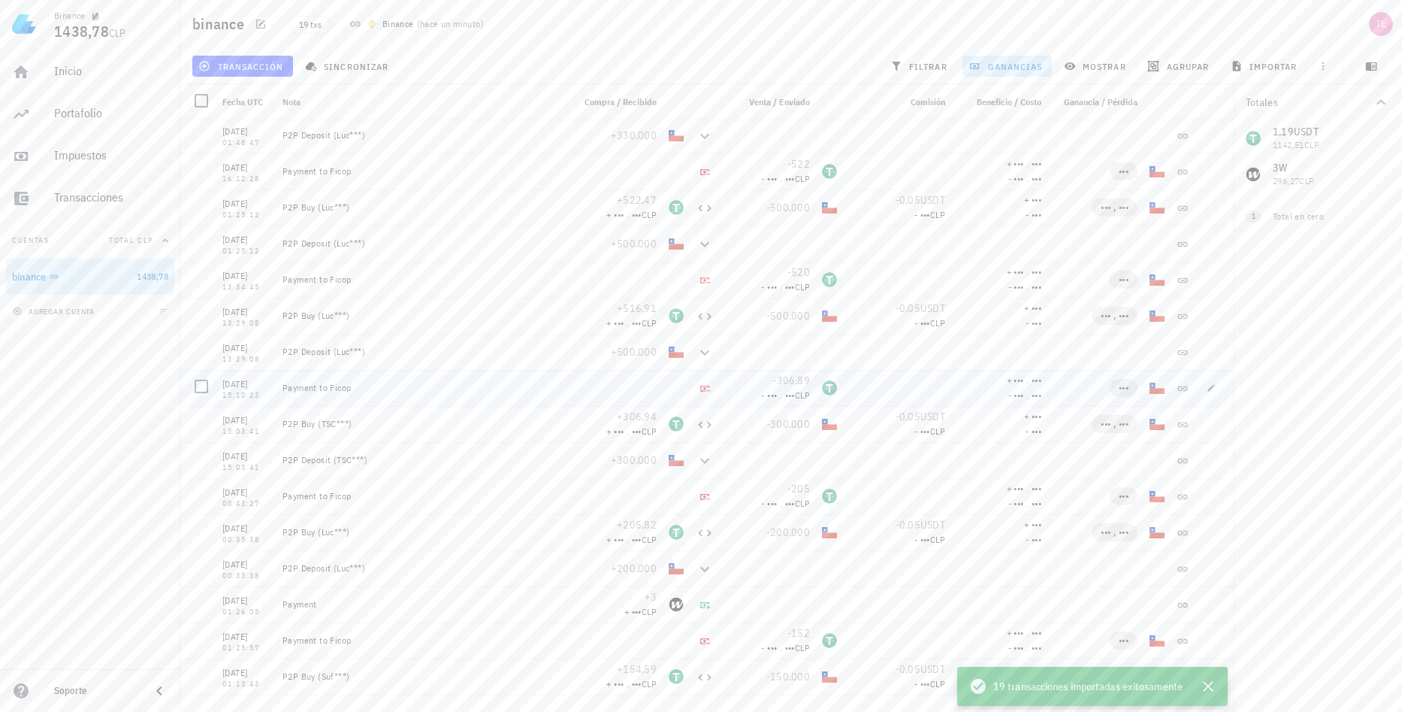
scroll to position [106, 0]
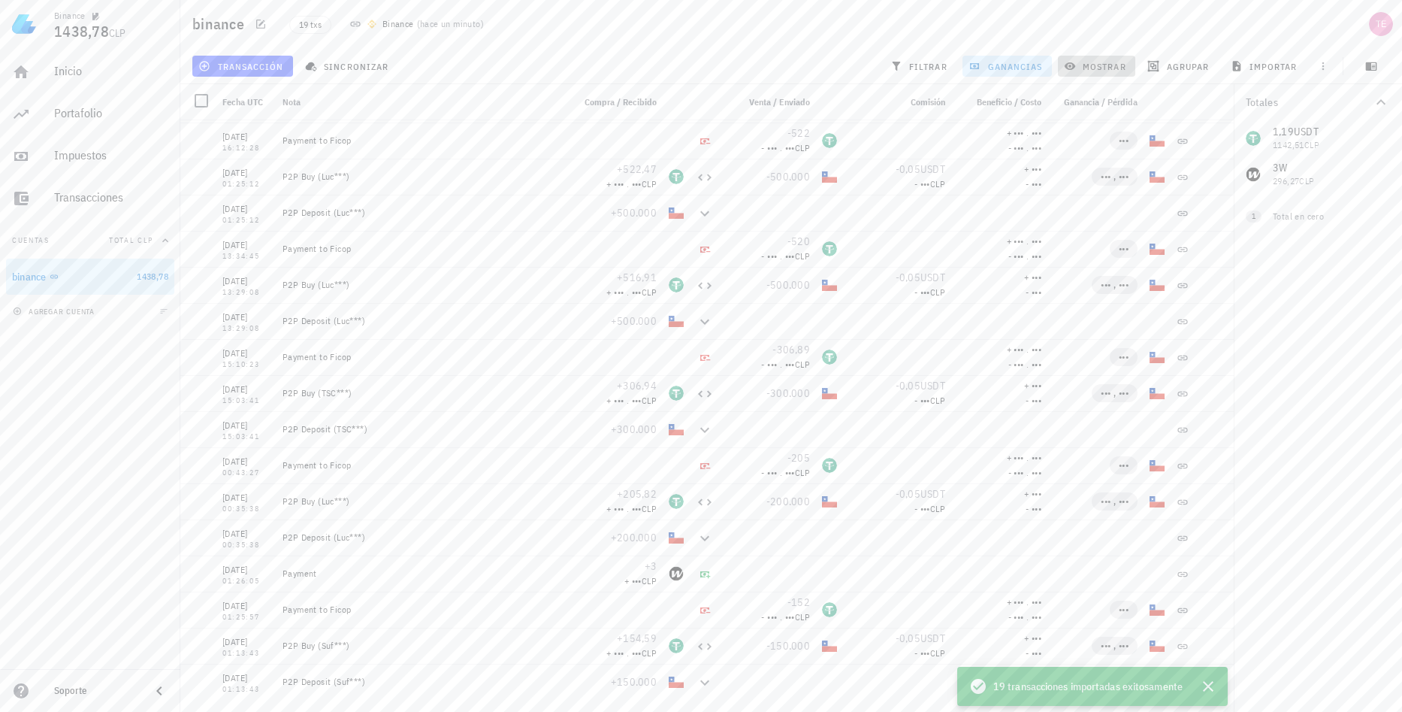
click at [1114, 70] on span "mostrar" at bounding box center [1096, 66] width 59 height 12
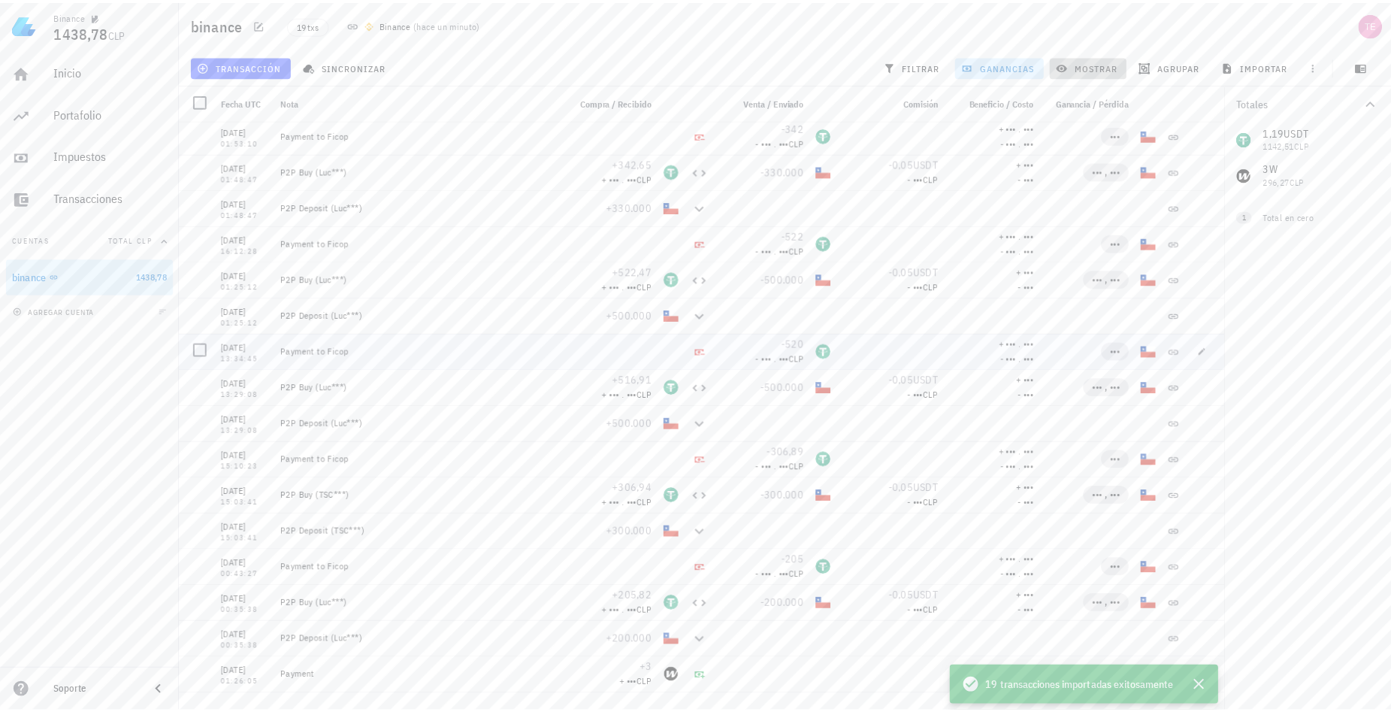
scroll to position [0, 0]
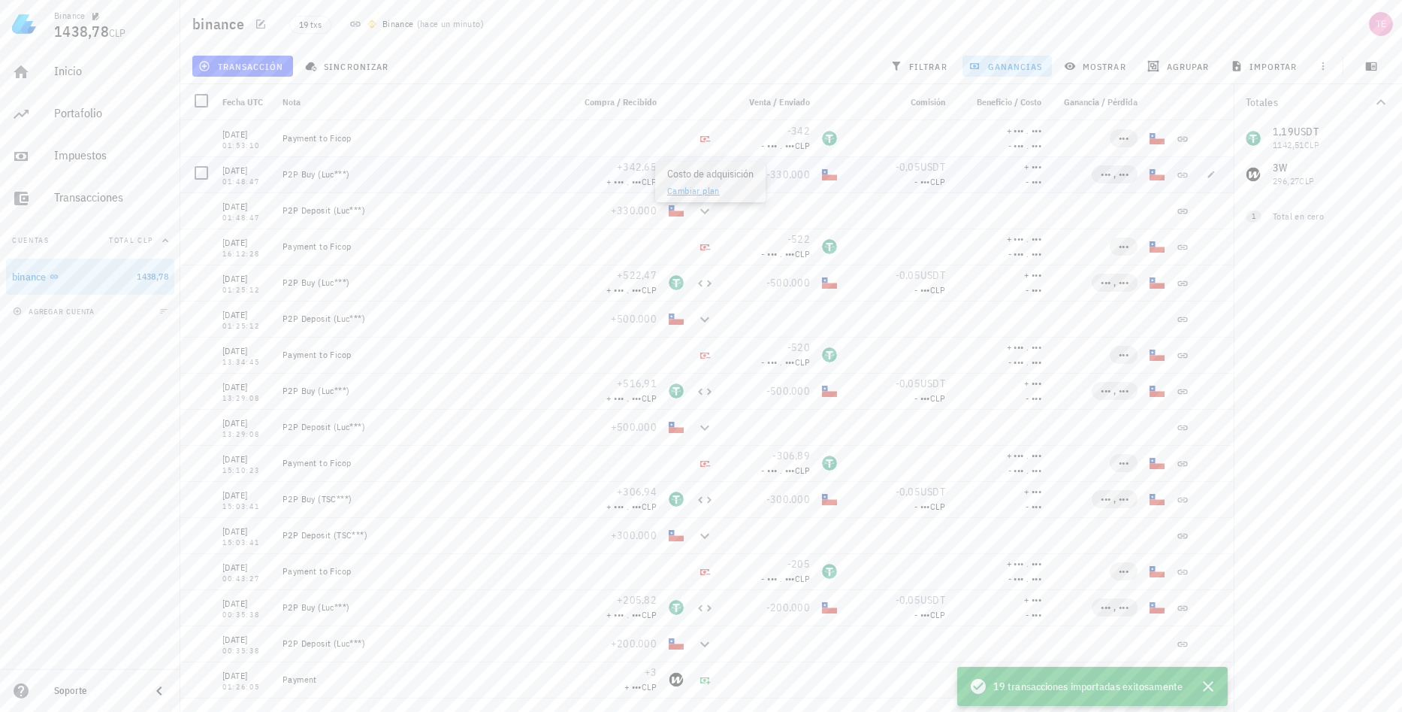
click at [642, 182] on span "CLP" at bounding box center [649, 181] width 15 height 11
click at [642, 183] on span "CLP" at bounding box center [649, 181] width 15 height 11
click at [692, 192] on link "Cambiar plan" at bounding box center [693, 190] width 53 height 11
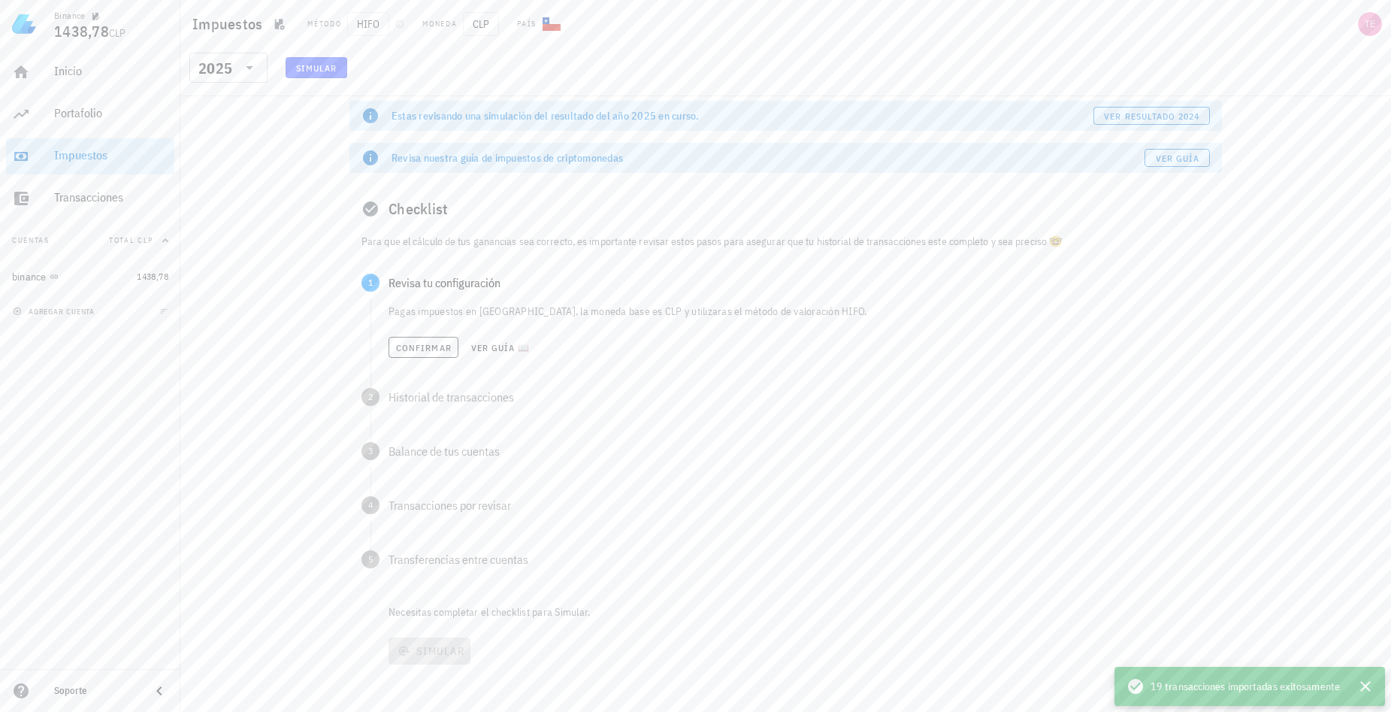
scroll to position [8, 0]
click at [447, 341] on span "Confirmar" at bounding box center [423, 343] width 56 height 11
click at [440, 401] on span "Confirmar" at bounding box center [423, 406] width 56 height 11
click at [423, 460] on span "Confirmar" at bounding box center [423, 460] width 56 height 11
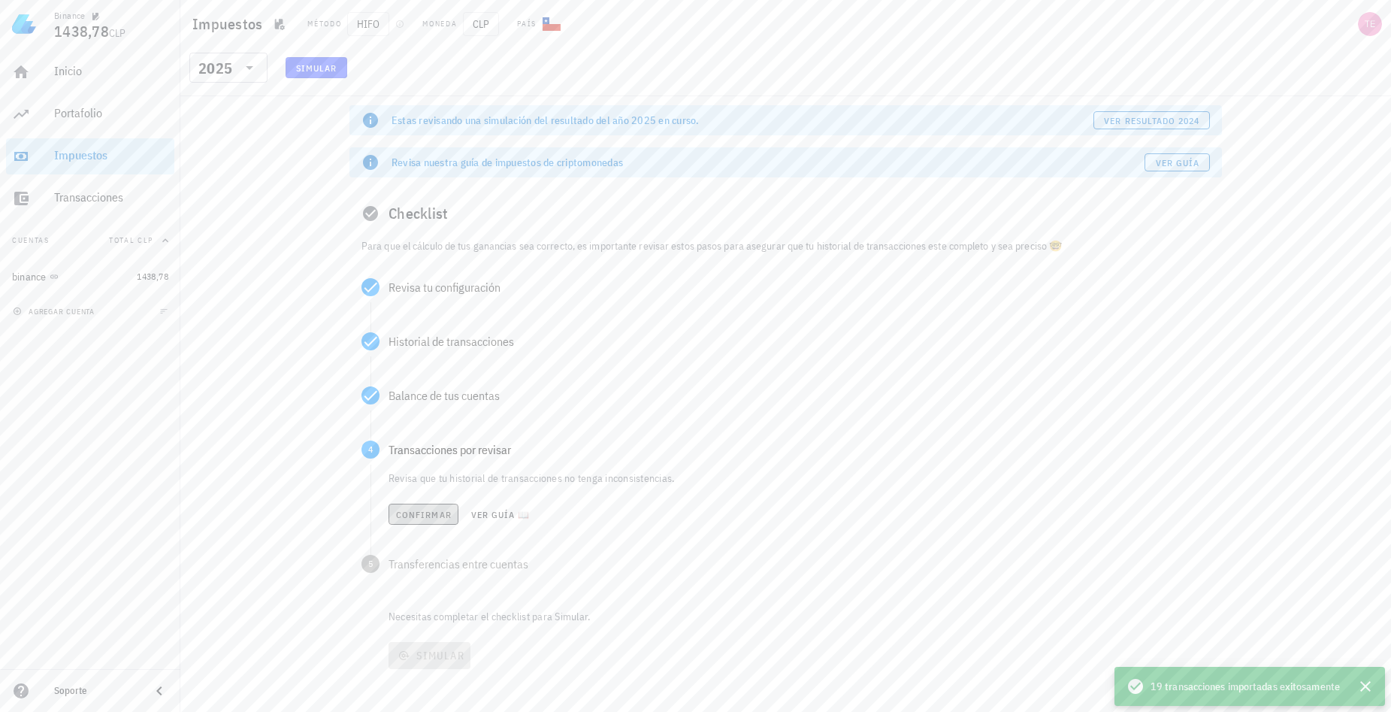
click at [414, 507] on button "Confirmar" at bounding box center [424, 514] width 70 height 21
click at [410, 566] on span "Confirmar" at bounding box center [423, 569] width 56 height 11
click at [410, 592] on icon "button" at bounding box center [410, 595] width 11 height 9
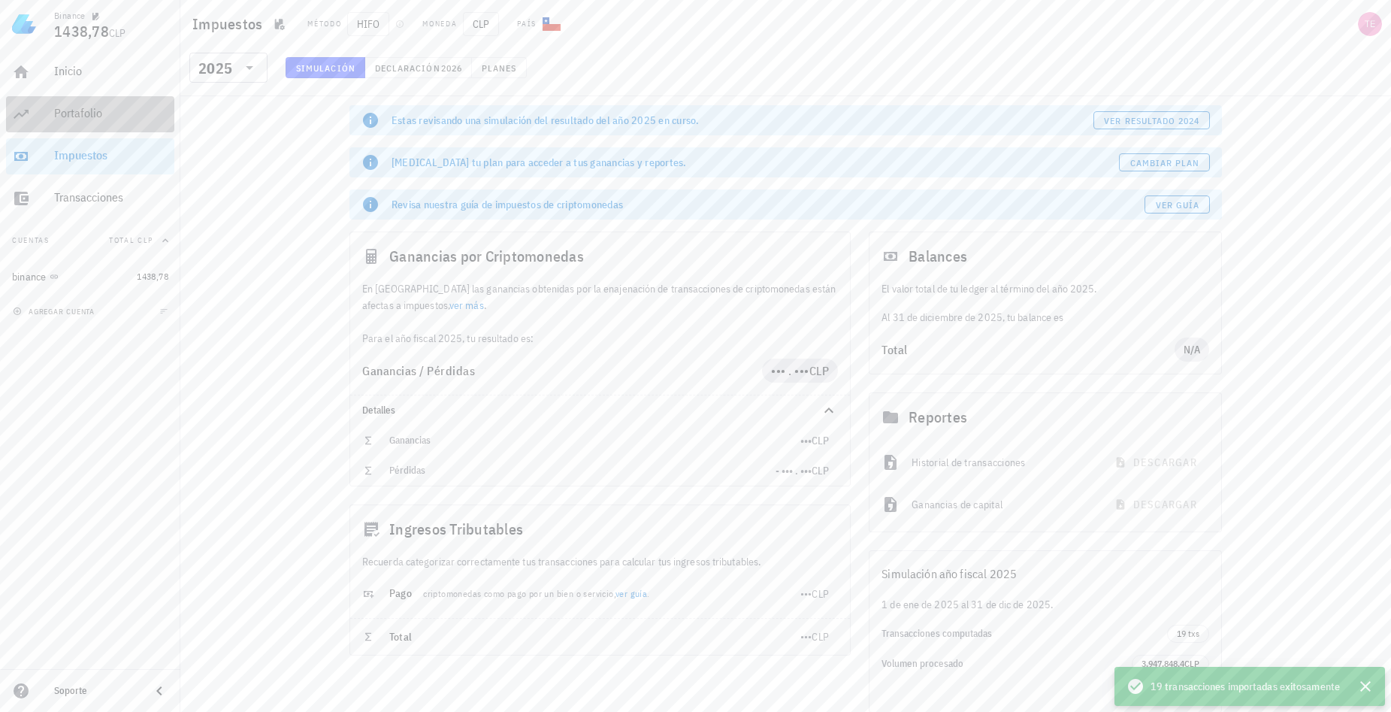
click at [69, 112] on div "Portafolio" at bounding box center [111, 113] width 114 height 14
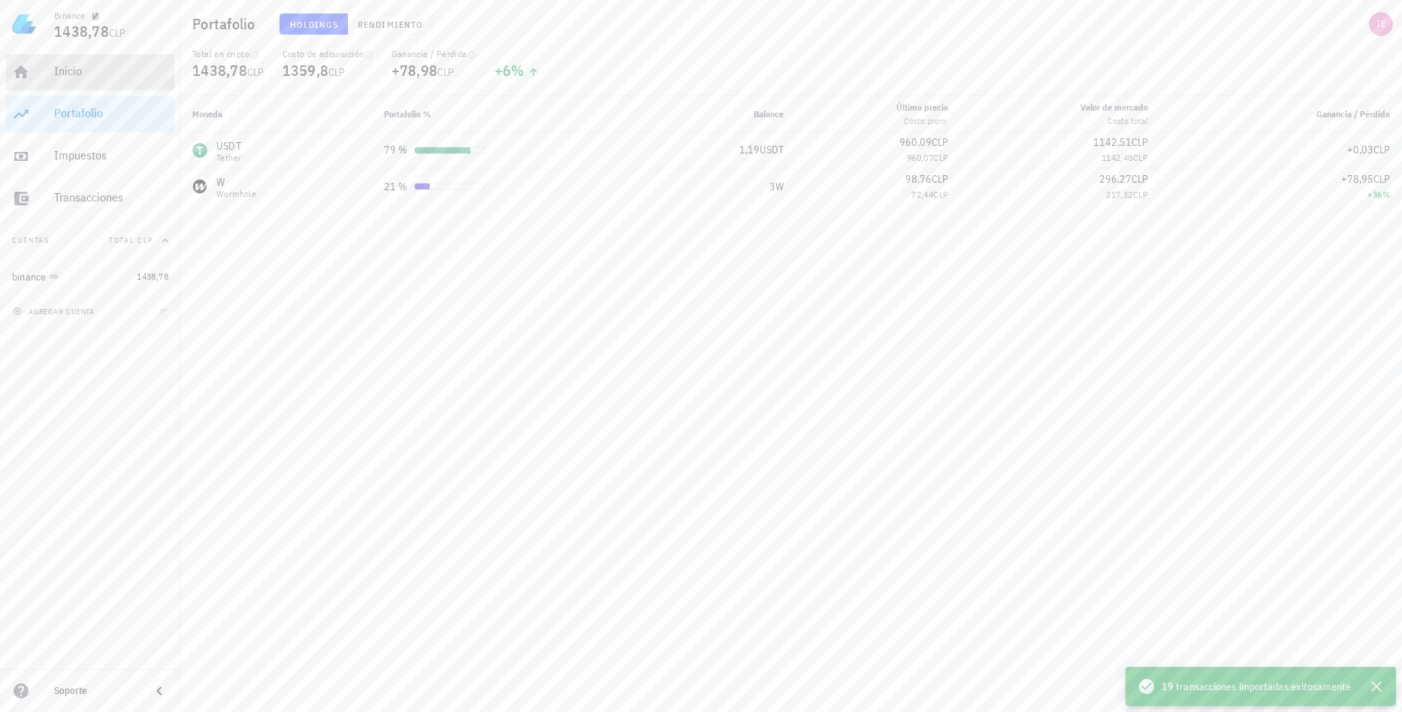
click at [77, 67] on div "Inicio" at bounding box center [111, 71] width 114 height 14
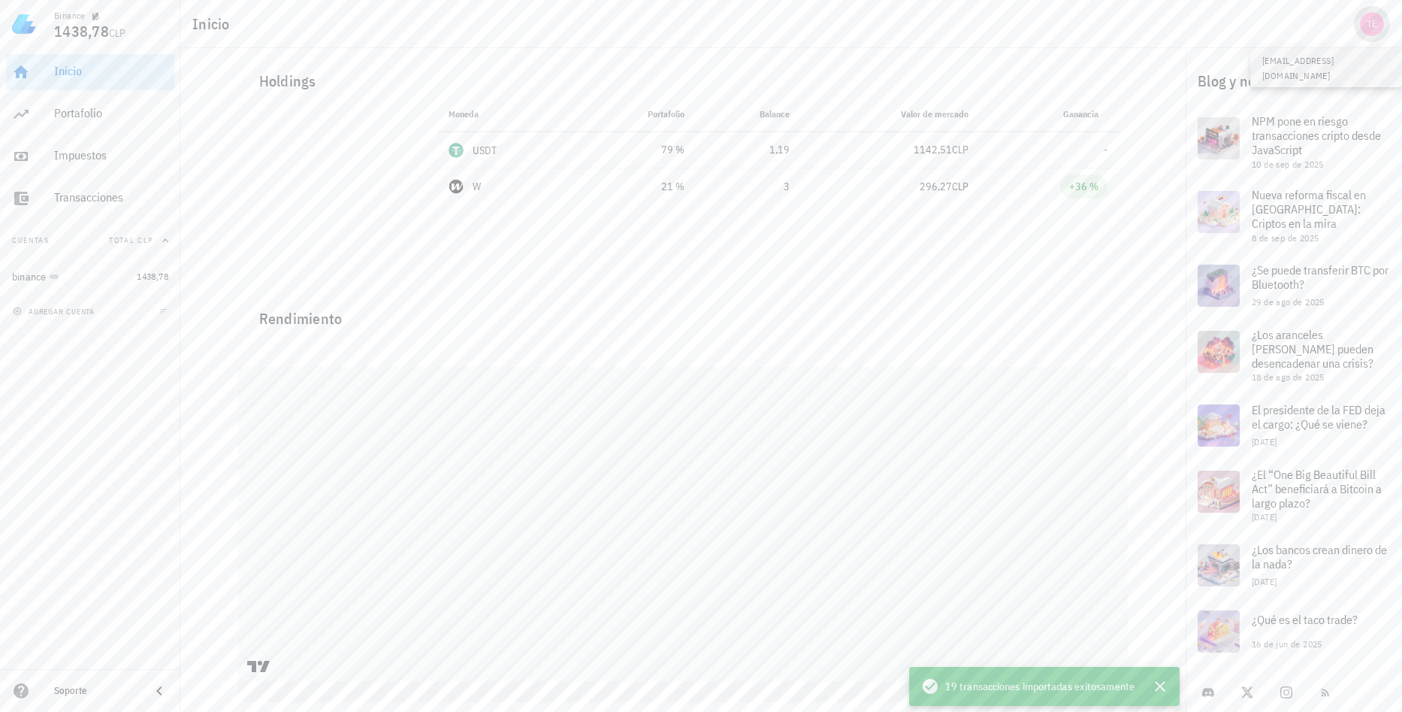
click at [1365, 31] on div "avatar" at bounding box center [1372, 24] width 24 height 24
click at [1348, 59] on div "Configuración" at bounding box center [1336, 66] width 89 height 30
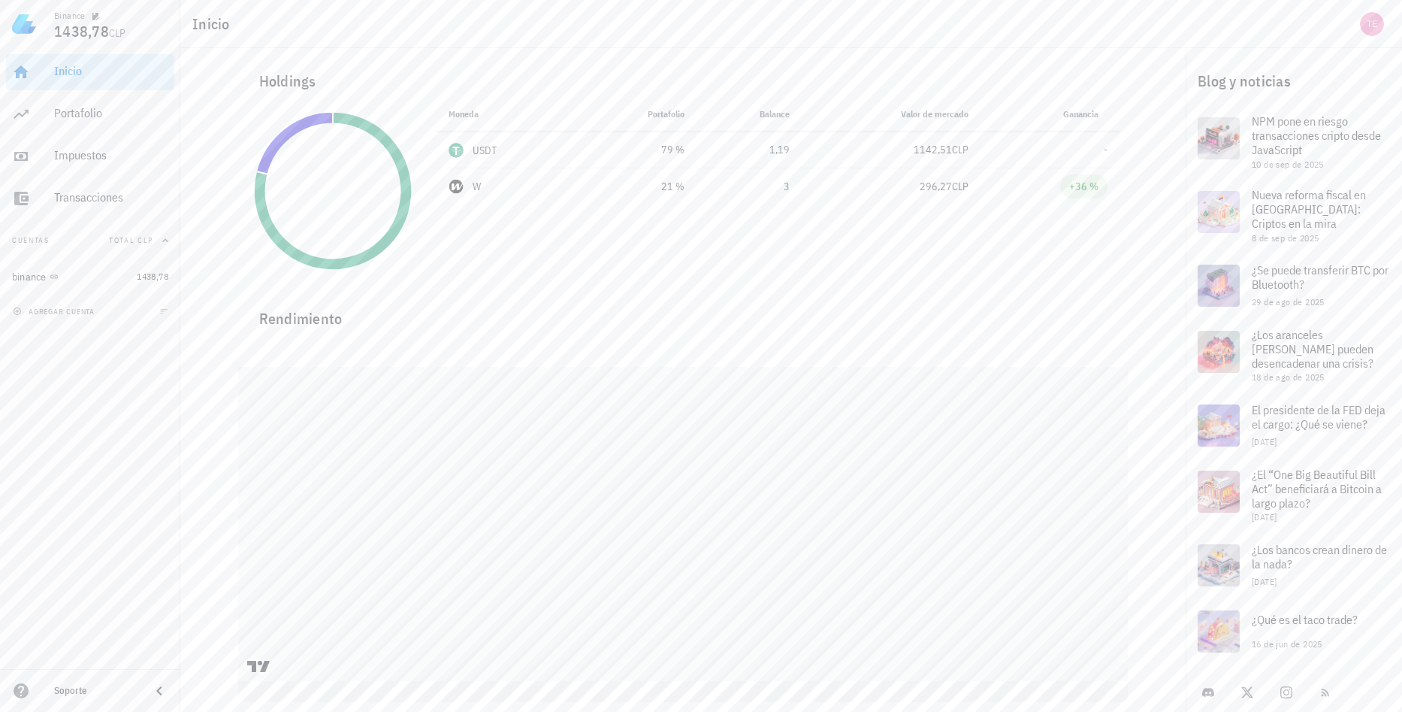
click at [64, 18] on div "Binance" at bounding box center [70, 16] width 32 height 12
click at [32, 21] on img at bounding box center [24, 24] width 24 height 24
click at [96, 71] on div "Inicio" at bounding box center [111, 71] width 114 height 14
click at [94, 110] on div "Portafolio" at bounding box center [111, 113] width 114 height 14
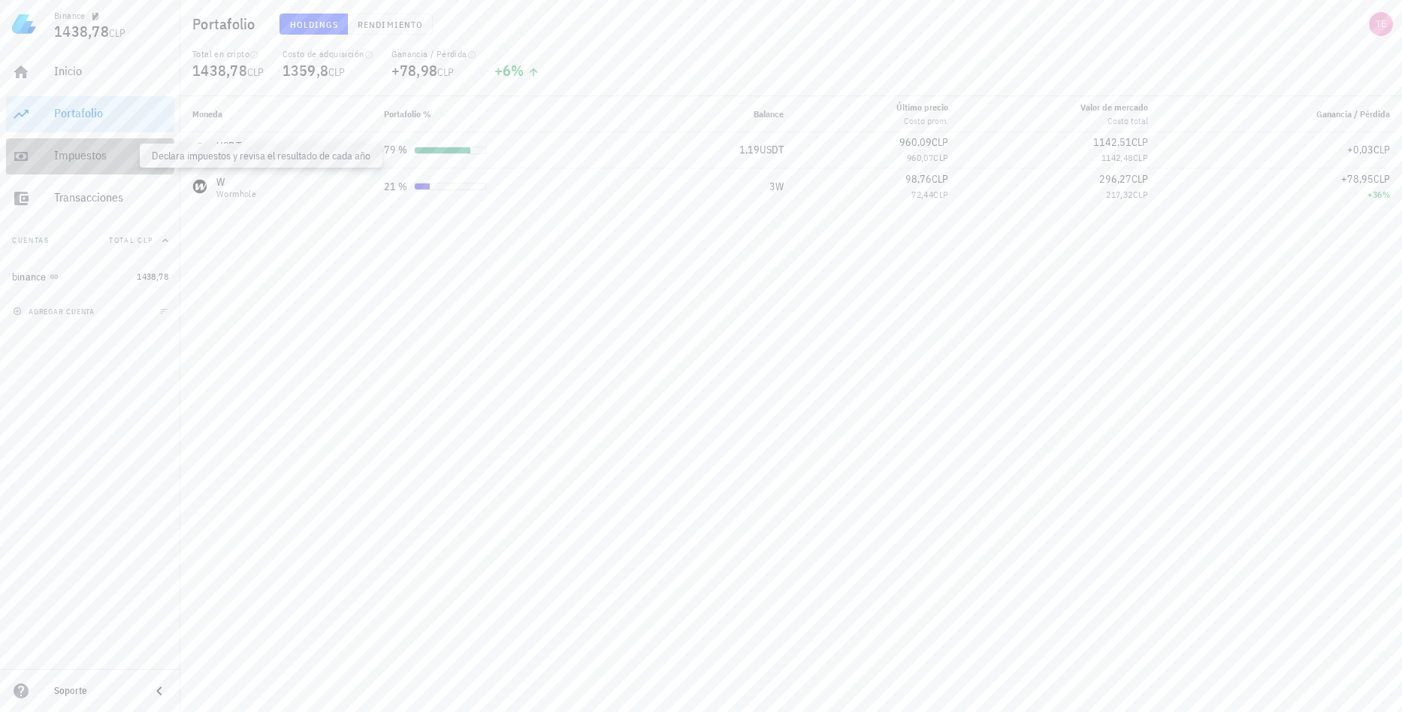
click at [99, 156] on div "Impuestos" at bounding box center [111, 155] width 114 height 14
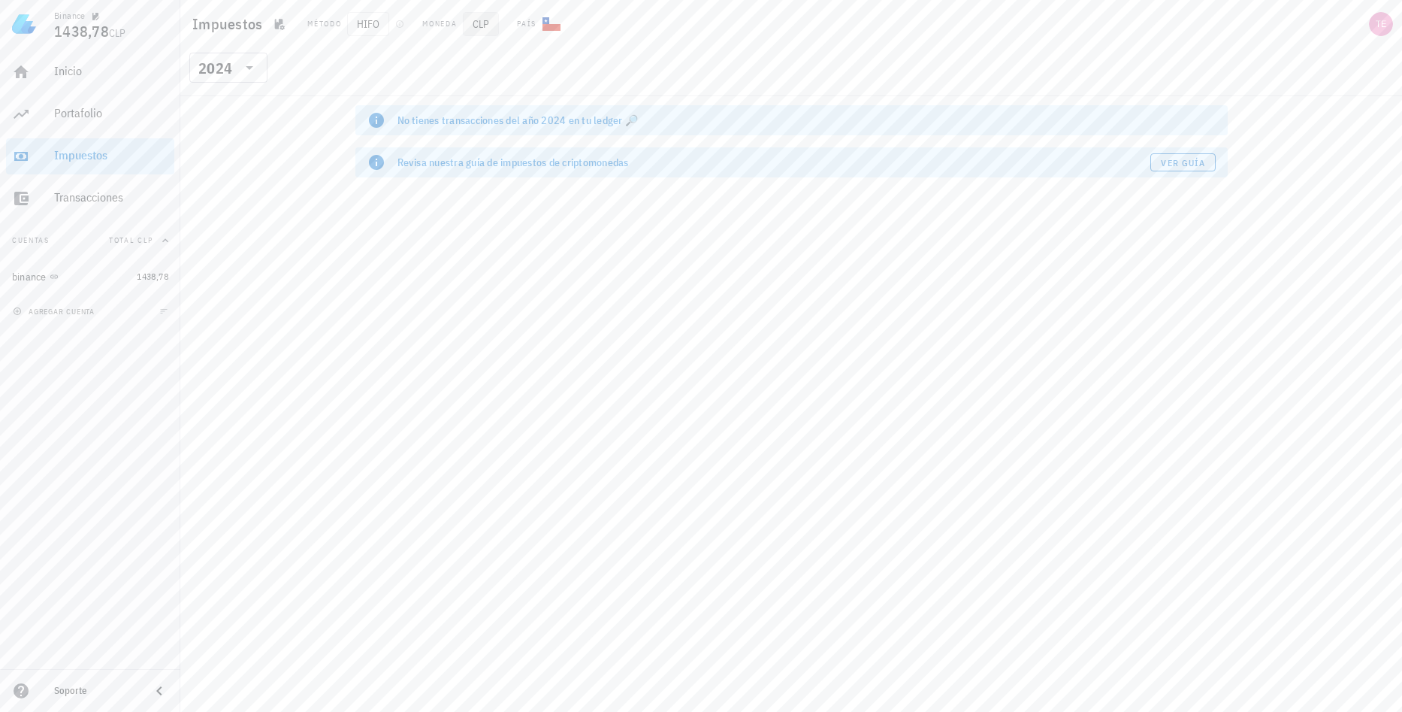
click at [470, 23] on span "CLP" at bounding box center [481, 24] width 36 height 24
click at [432, 26] on div "Moneda" at bounding box center [439, 24] width 35 height 12
click at [383, 26] on span "HIFO" at bounding box center [368, 24] width 42 height 24
click at [278, 23] on icon "button" at bounding box center [280, 24] width 10 height 11
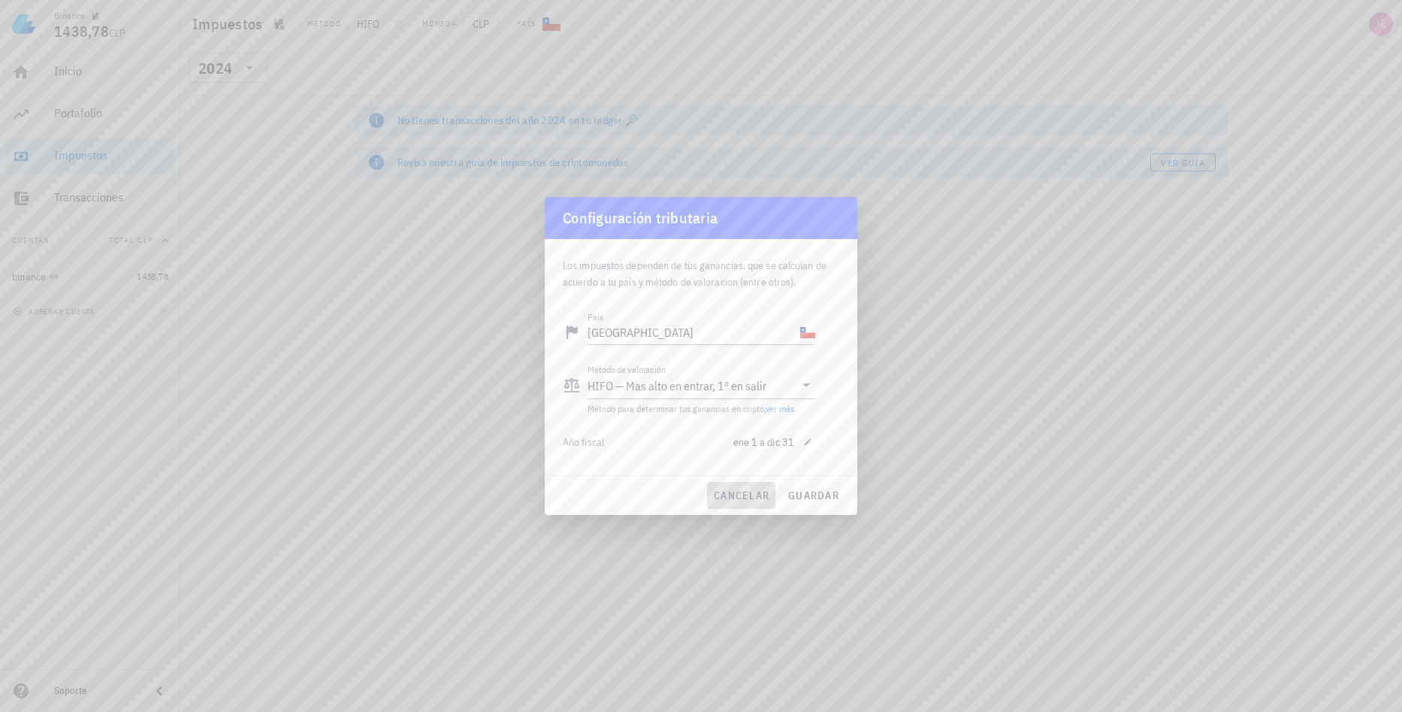
click at [752, 497] on span "cancelar" at bounding box center [741, 496] width 56 height 14
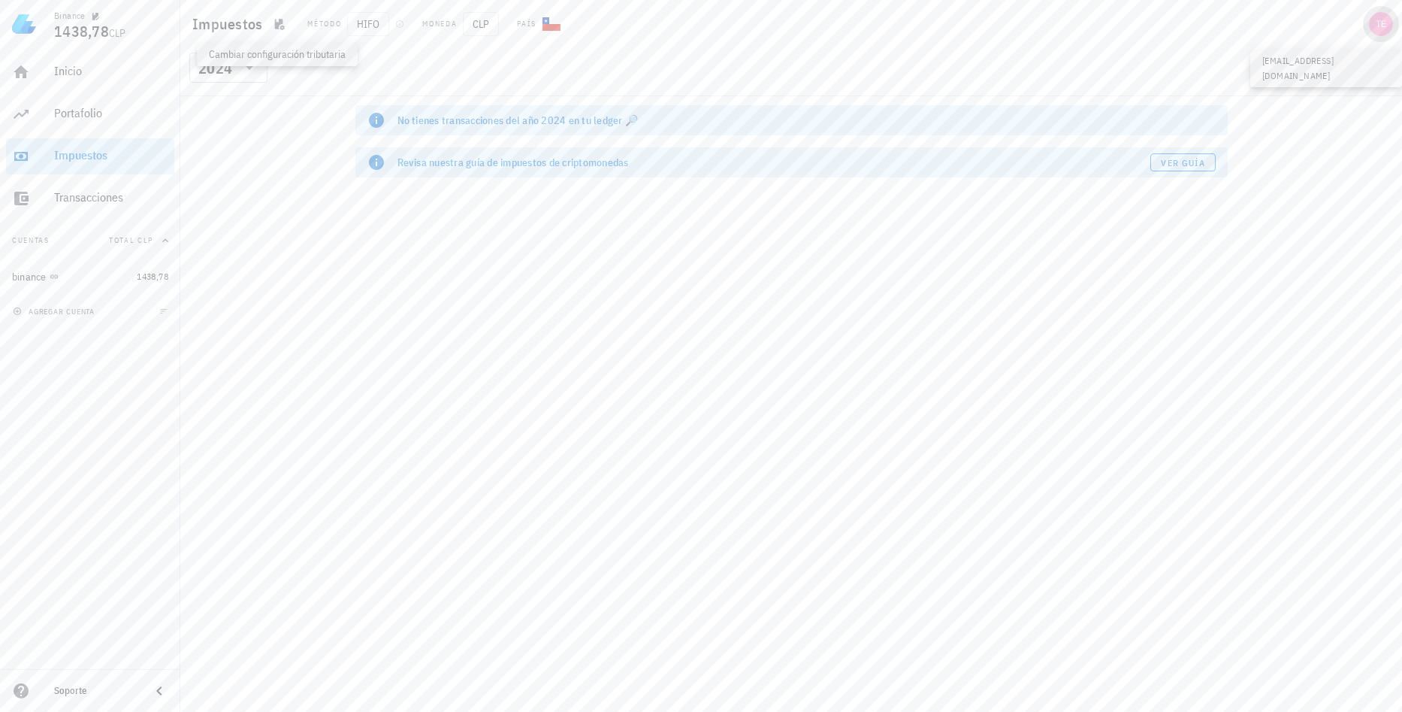
click at [1380, 20] on div "avatar" at bounding box center [1381, 24] width 24 height 24
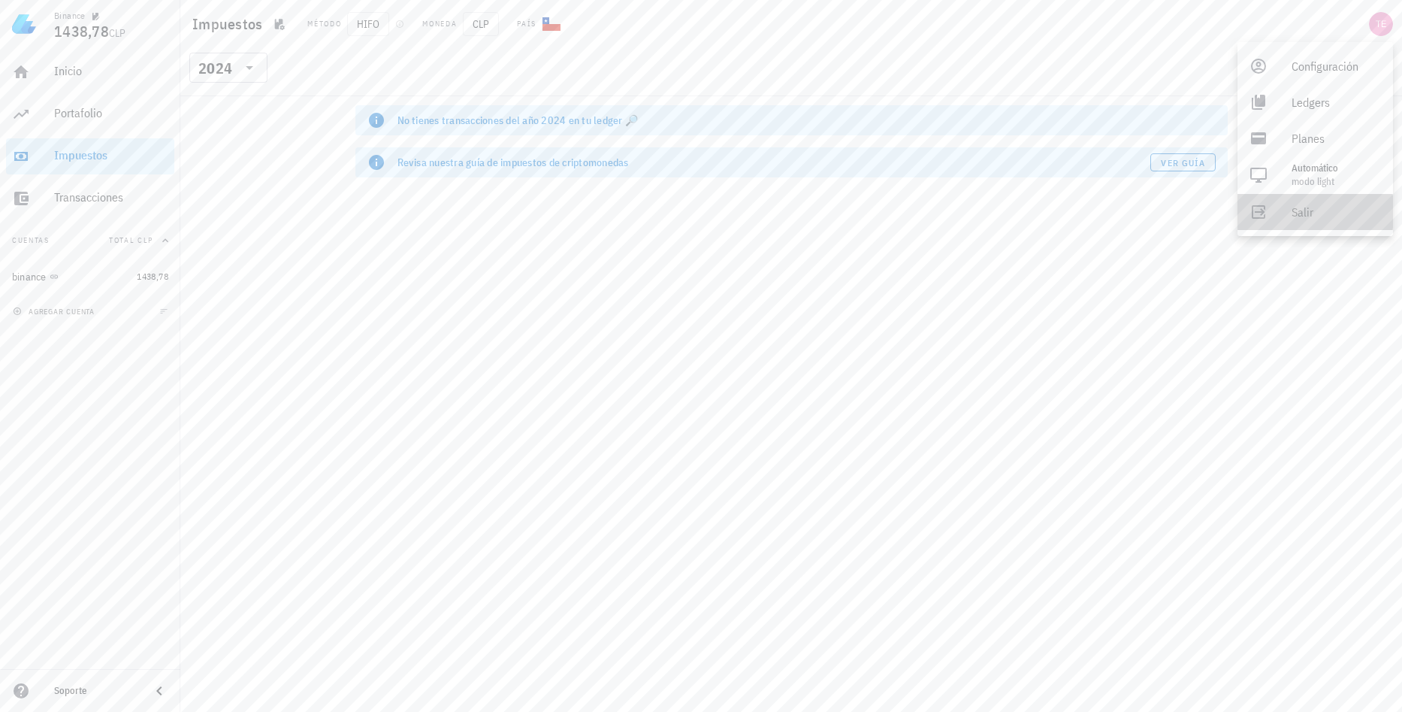
click at [1354, 207] on div "Salir" at bounding box center [1336, 212] width 89 height 30
